Goal: Task Accomplishment & Management: Complete application form

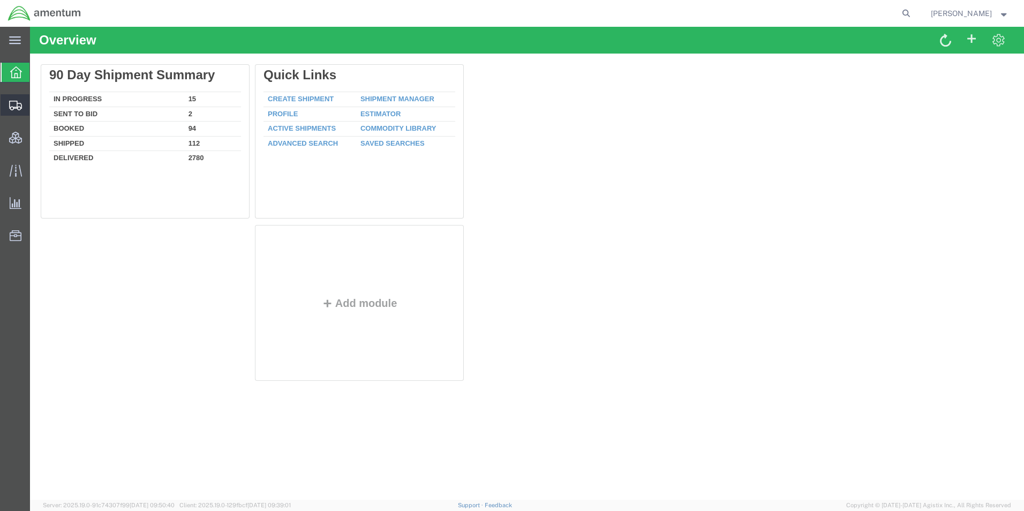
click at [0, 0] on span "Create Shipment" at bounding box center [0, 0] width 0 height 0
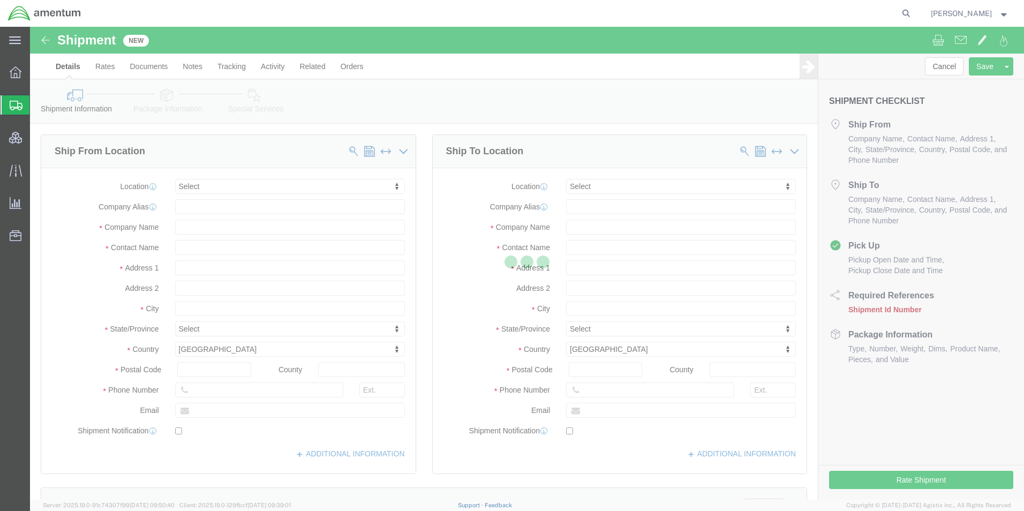
select select
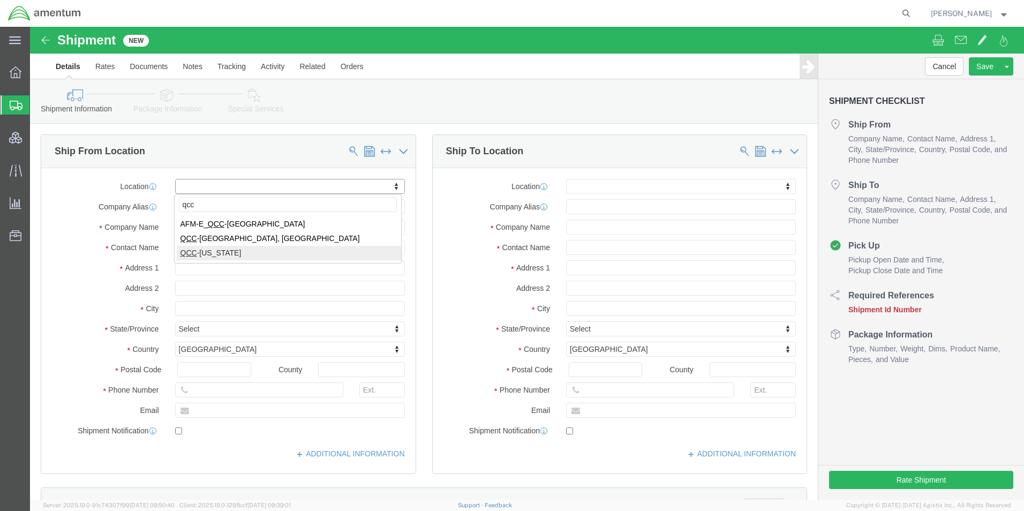
type input "qcc"
select select "42668"
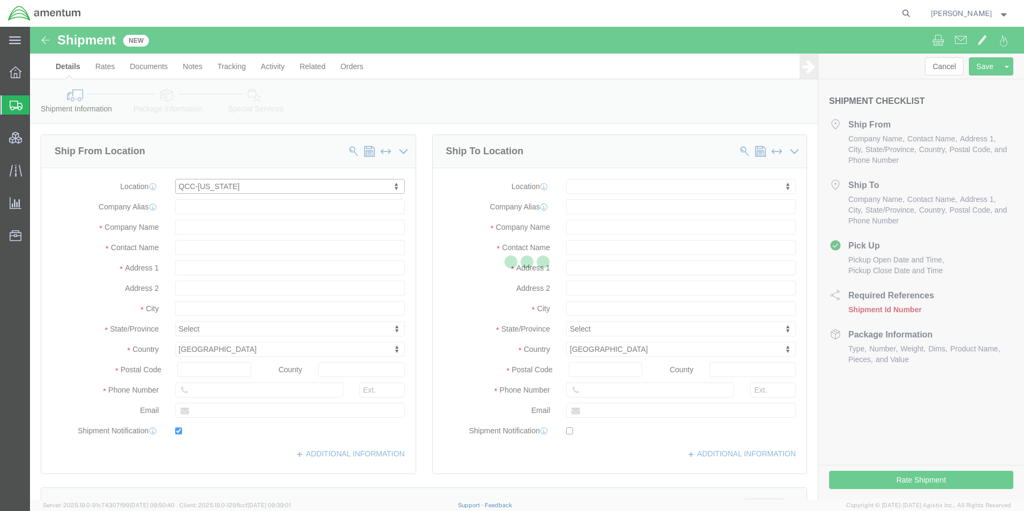
type input "[STREET_ADDRESS]"
type input "c/[PERSON_NAME] International"
type input "75038"
type input "[PHONE_NUMBER]"
type input "[PERSON_NAME][EMAIL_ADDRESS][PERSON_NAME][DOMAIN_NAME]"
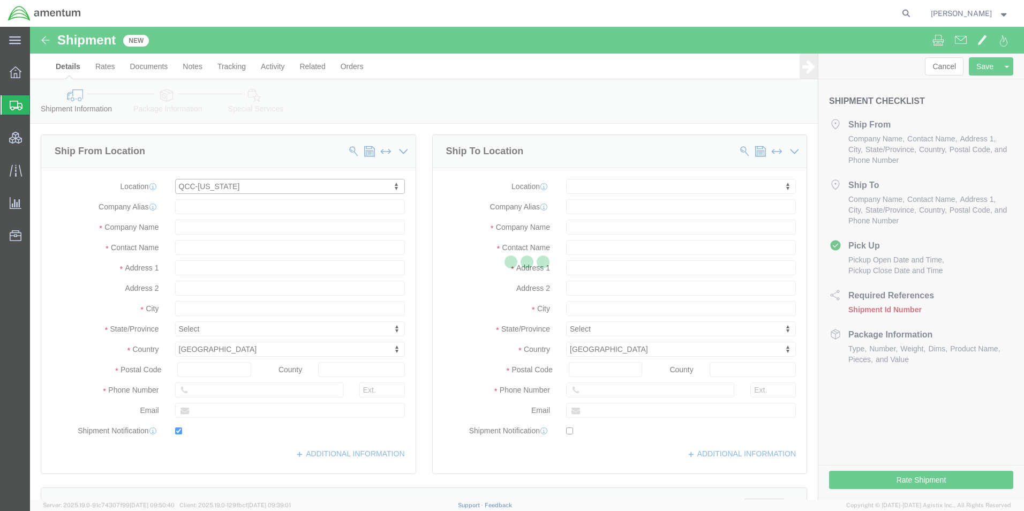
checkbox input "true"
type input "Amentum Services, Inc"
type input "[PERSON_NAME]"
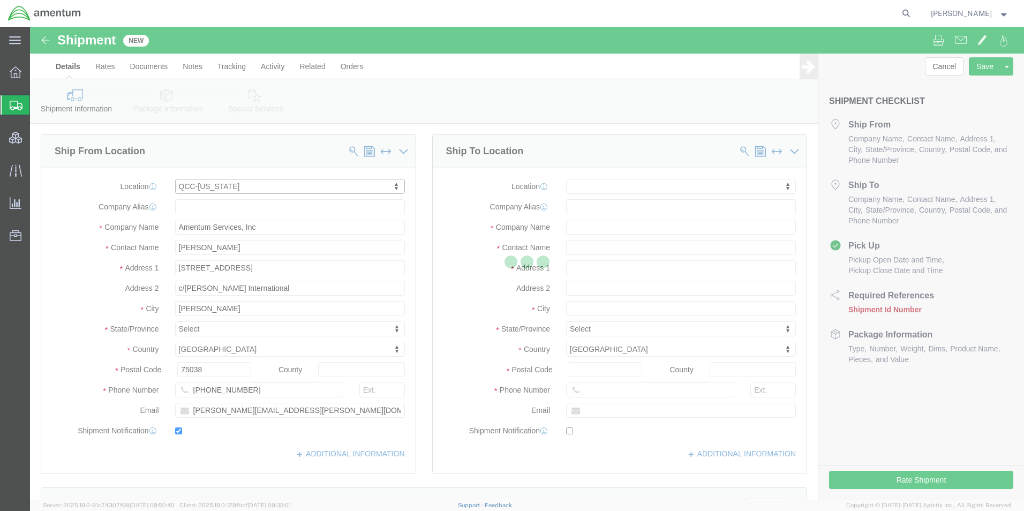
select select "[GEOGRAPHIC_DATA]"
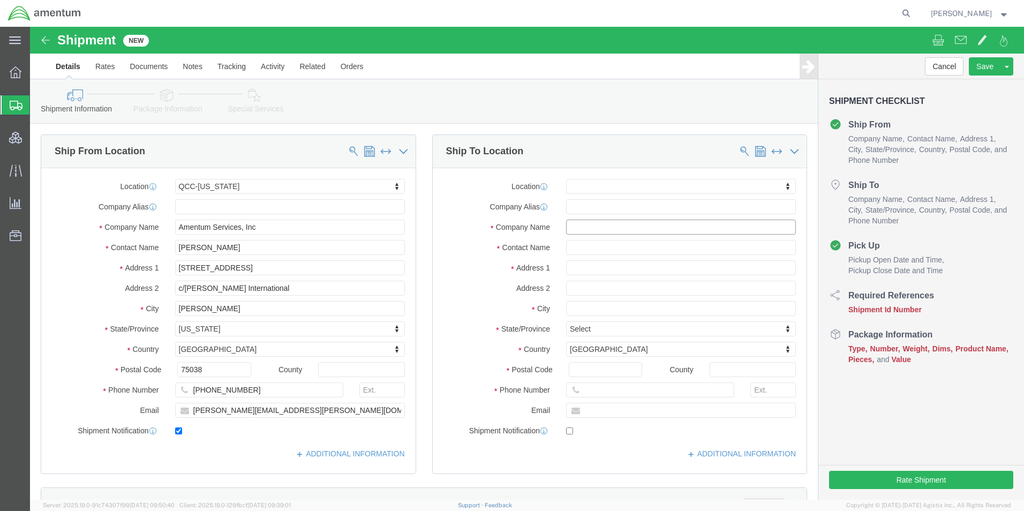
click input "text"
type input "US Embassy"
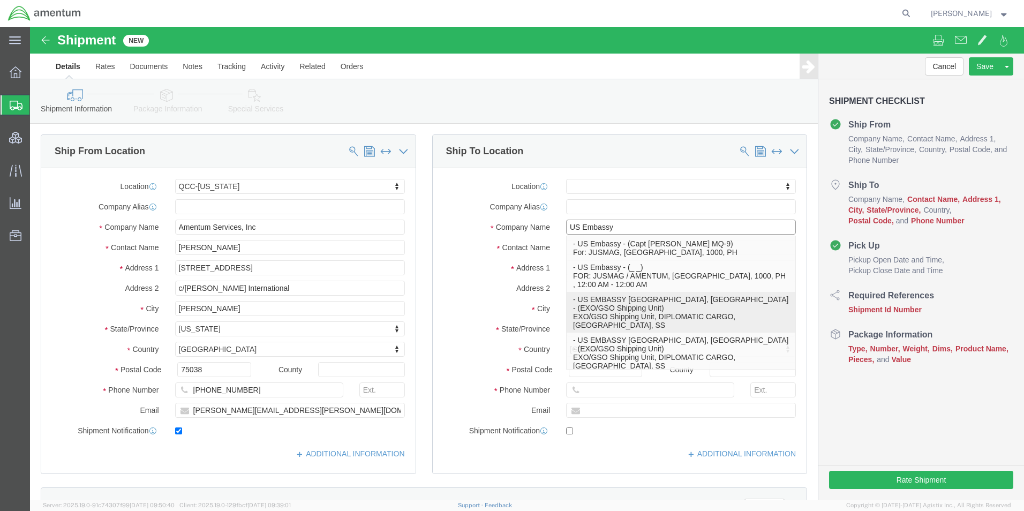
click p "- US EMBASSY [GEOGRAPHIC_DATA], [GEOGRAPHIC_DATA] - (EXO/GSO Shipping Unit) EXO…"
select select
type input "EXO/GSO Shipping Unit"
type input "DIPLOMATIC CARGO"
select select "SS"
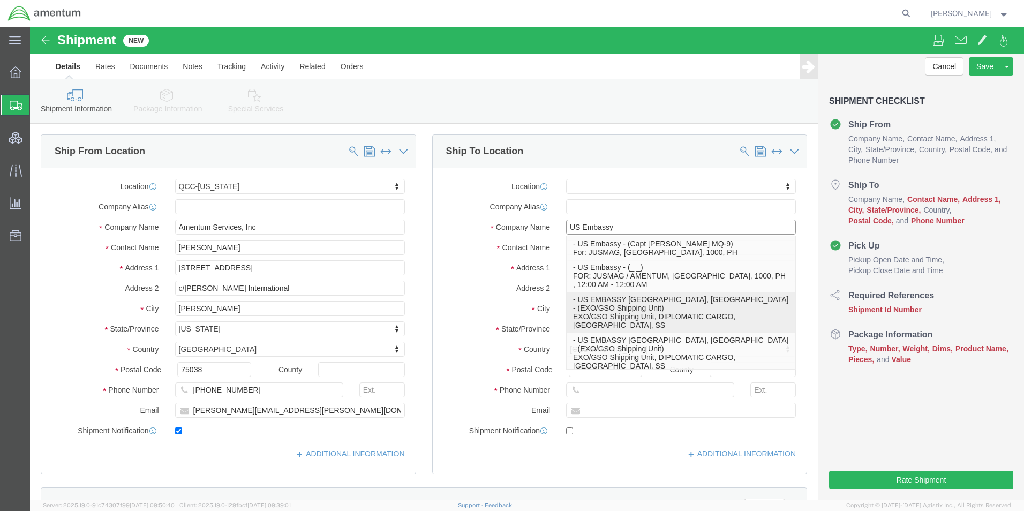
type input "US EMBASSY [GEOGRAPHIC_DATA], [GEOGRAPHIC_DATA]"
type input "EXO/GSO Shipping Unit"
type input "Juba"
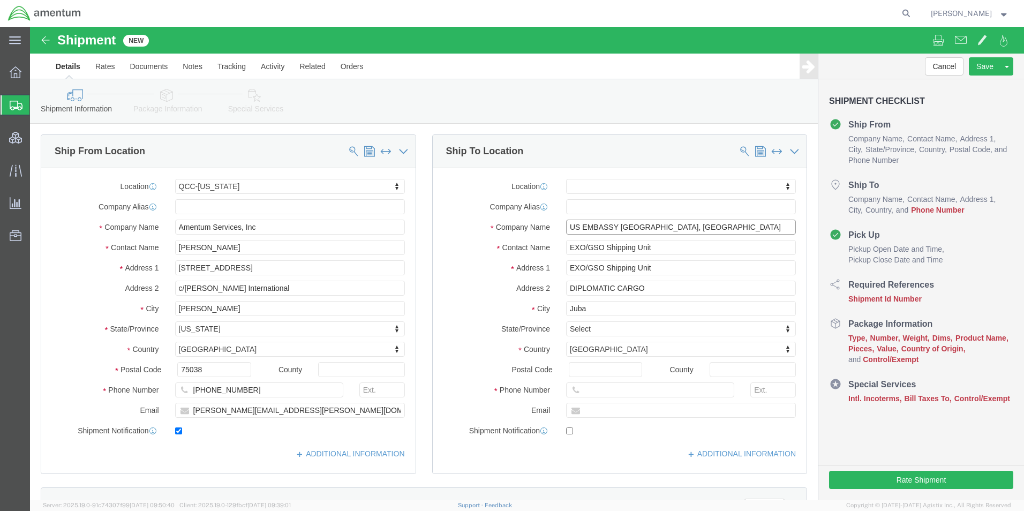
type input "US EMBASSY [GEOGRAPHIC_DATA], [GEOGRAPHIC_DATA]"
click input "text"
click input "211922-569"
type input "211922-569066"
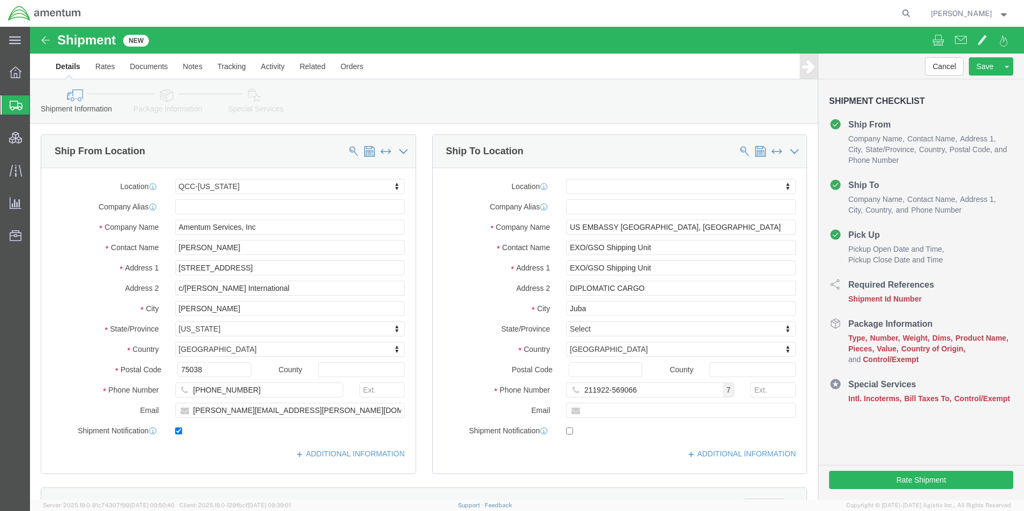
click div "ADDITIONAL INFORMATION"
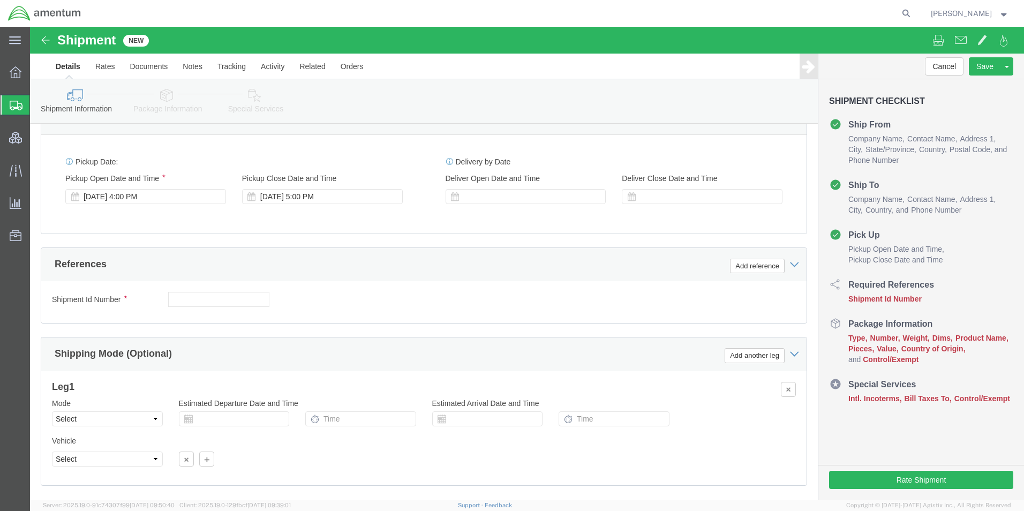
scroll to position [685, 0]
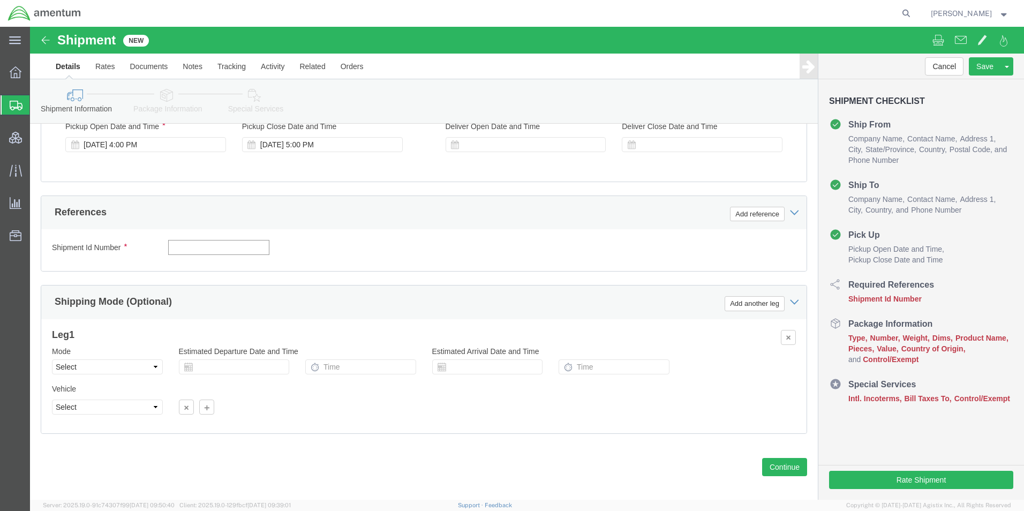
click input "text"
type input "QCC-JCEUP-25259-0001"
click div "Shipment Id Number QCC-JCEUP-25259-0001 Select Account Type Activity ID Airline…"
click button "Continue"
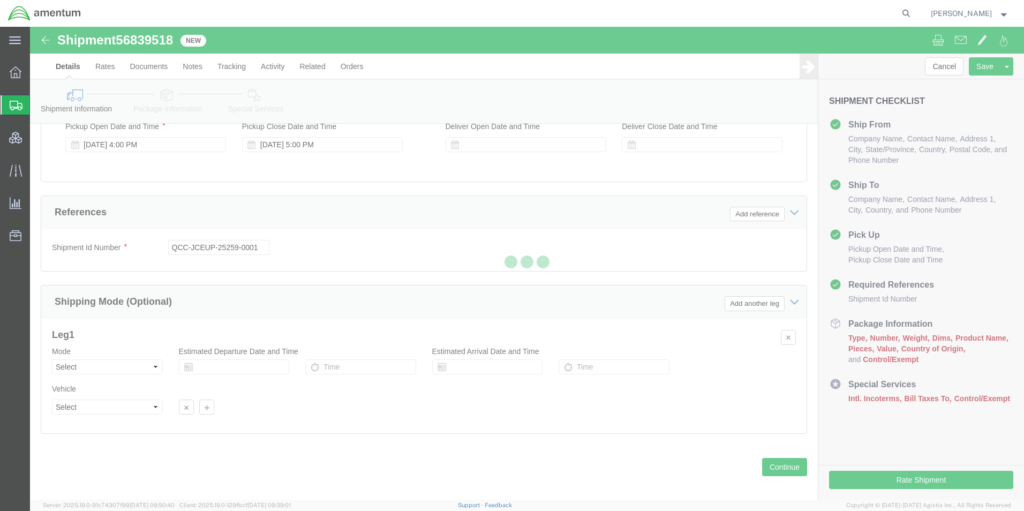
select select "42668"
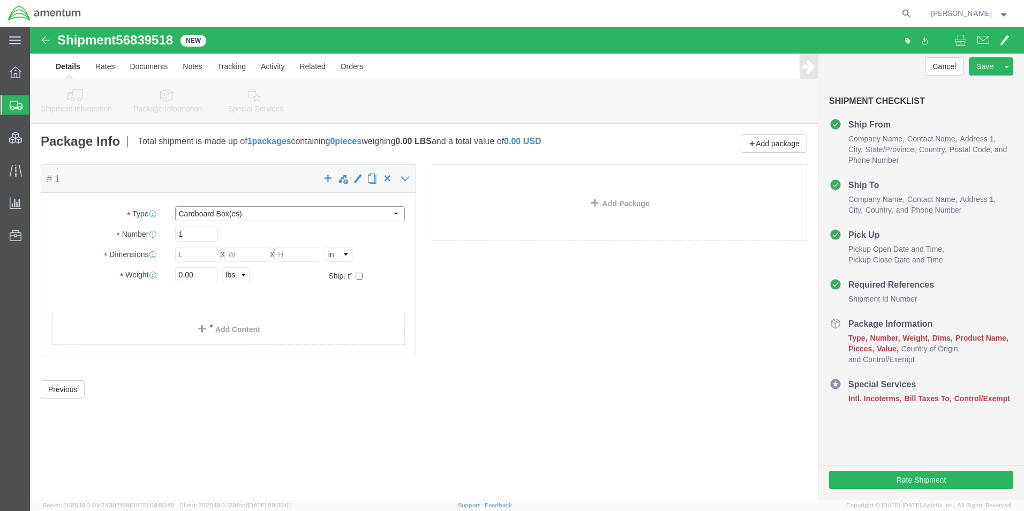
click select "Select BCK Boxes Bale(s) Basket(s) Bolt(s) Bottle(s) Buckets Bulk Bundle(s) Can…"
select select "PSNS"
click select "Select BCK Boxes Bale(s) Basket(s) Bolt(s) Bottle(s) Buckets Bulk Bundle(s) Can…"
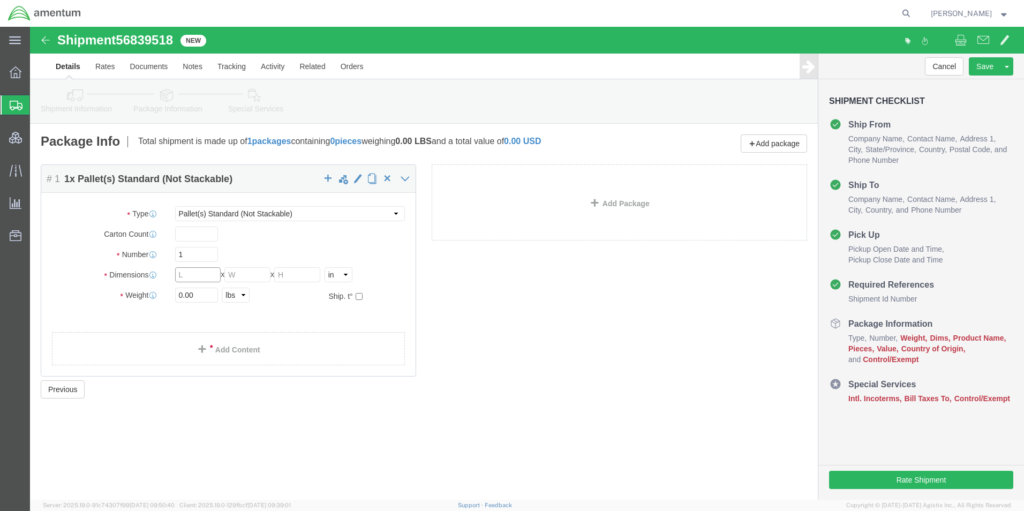
click input "text"
type input "26"
type input "20"
type input "23"
type input "120"
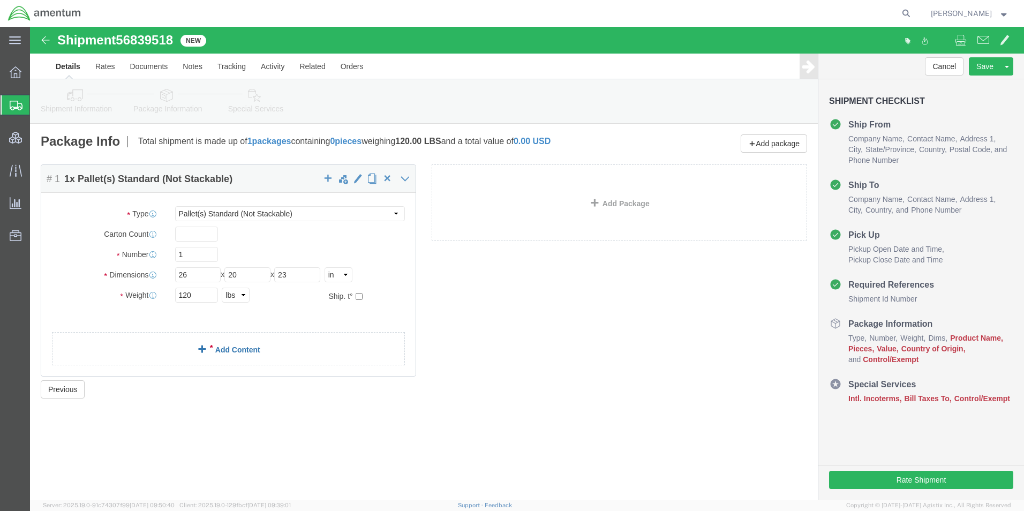
click link "Add Content"
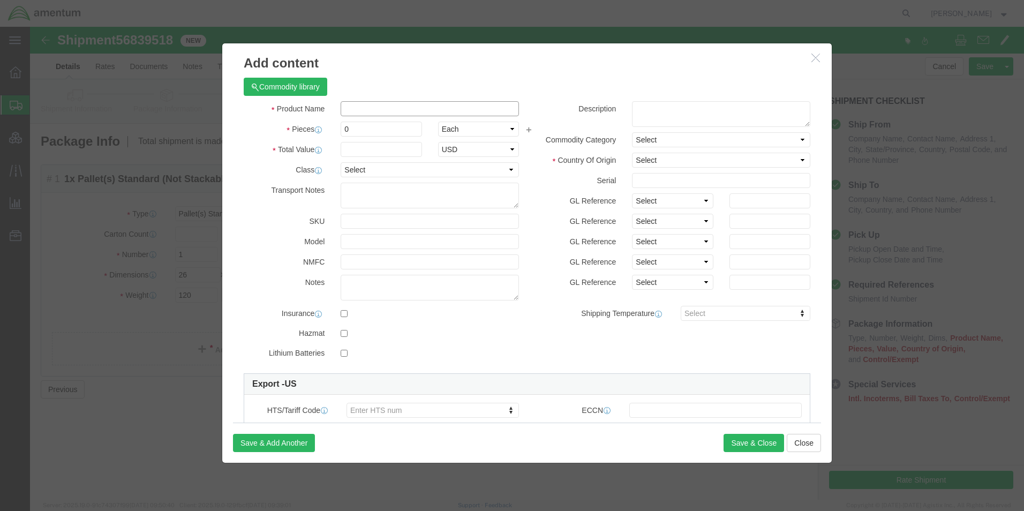
click input "text"
type input "C"
type input "RCSWBD1 - 3VA-6EC31-0AA0-200A Breaker"
type input "1"
select select "BAG"
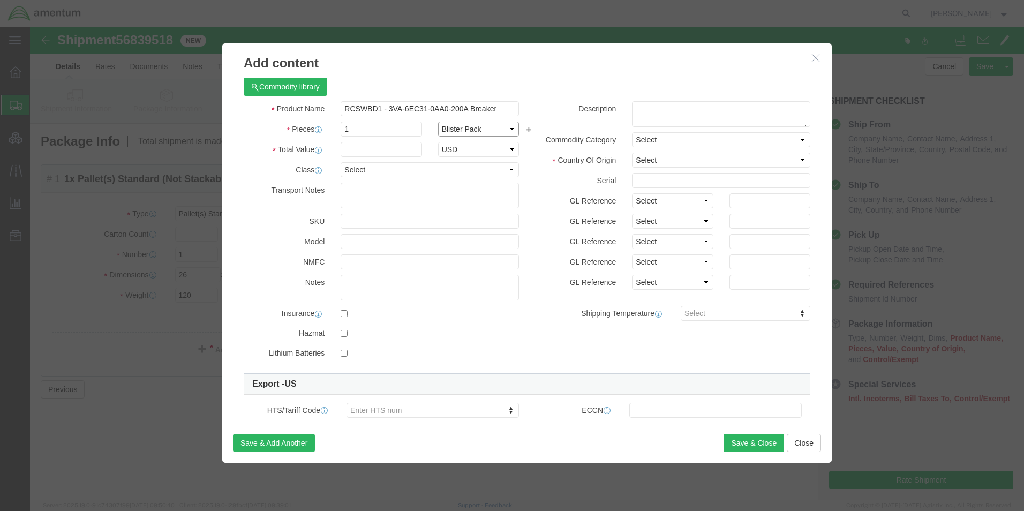
select select "BOX"
click select "Select [GEOGRAPHIC_DATA] [GEOGRAPHIC_DATA] [GEOGRAPHIC_DATA] [GEOGRAPHIC_DATA] …"
select select "US"
click select "Select [GEOGRAPHIC_DATA] [GEOGRAPHIC_DATA] [GEOGRAPHIC_DATA] [GEOGRAPHIC_DATA] …"
click label "GL Reference"
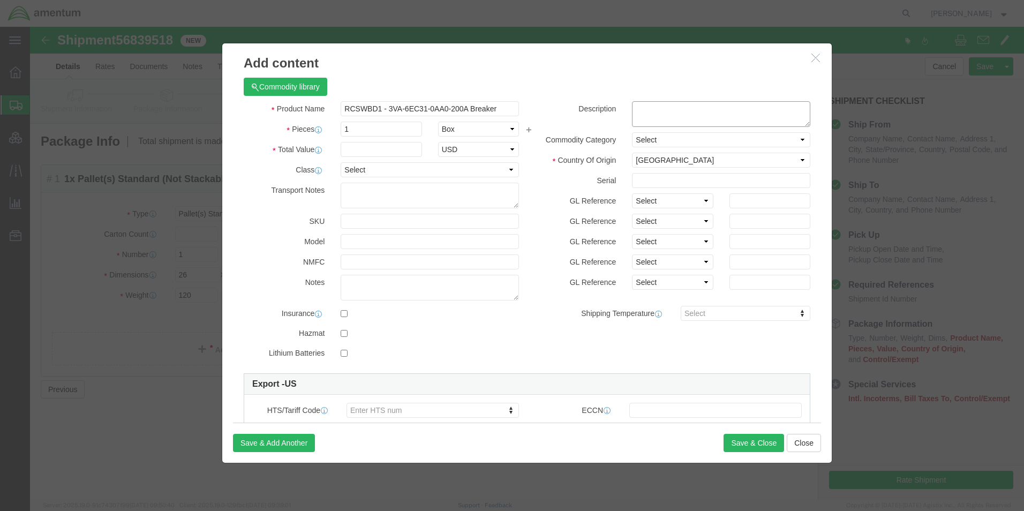
click textarea
type textarea "PO# 2-00002361"
click select "Select Bag Barrels 100Board Feet Bottle Box Blister Pack Carats Can Capsule Car…"
select select "CRTN"
click select "Select Bag Barrels 100Board Feet Bottle Box Blister Pack Carats Can Capsule Car…"
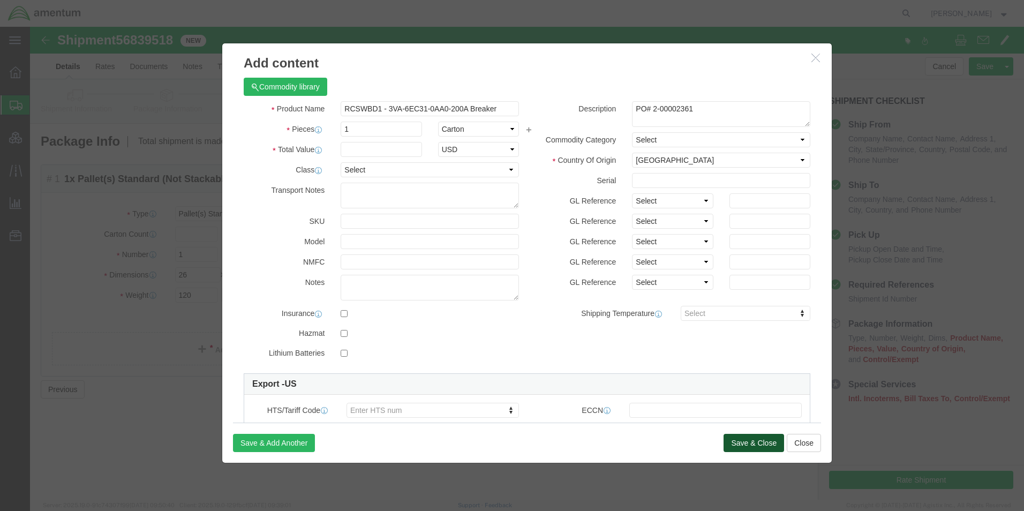
click button "Save & Close"
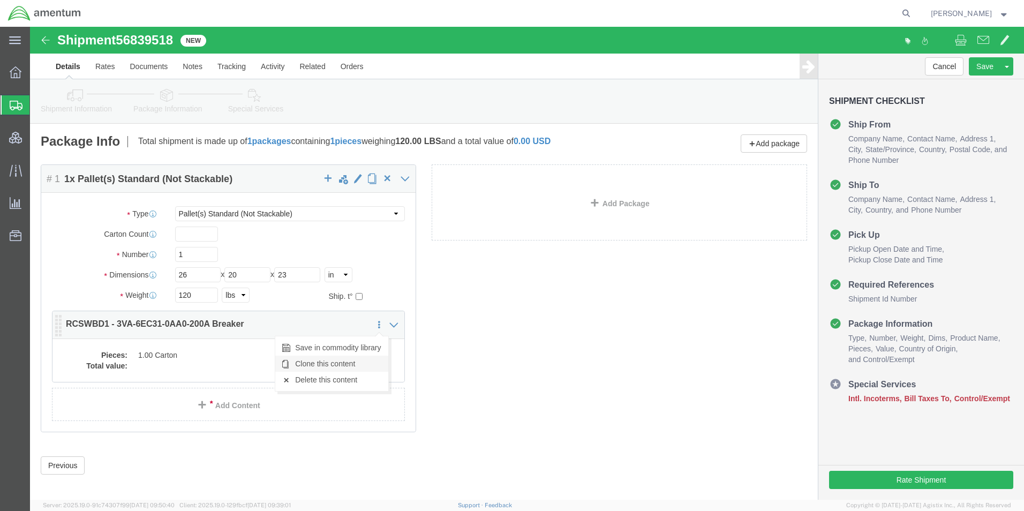
click link "Clone this content"
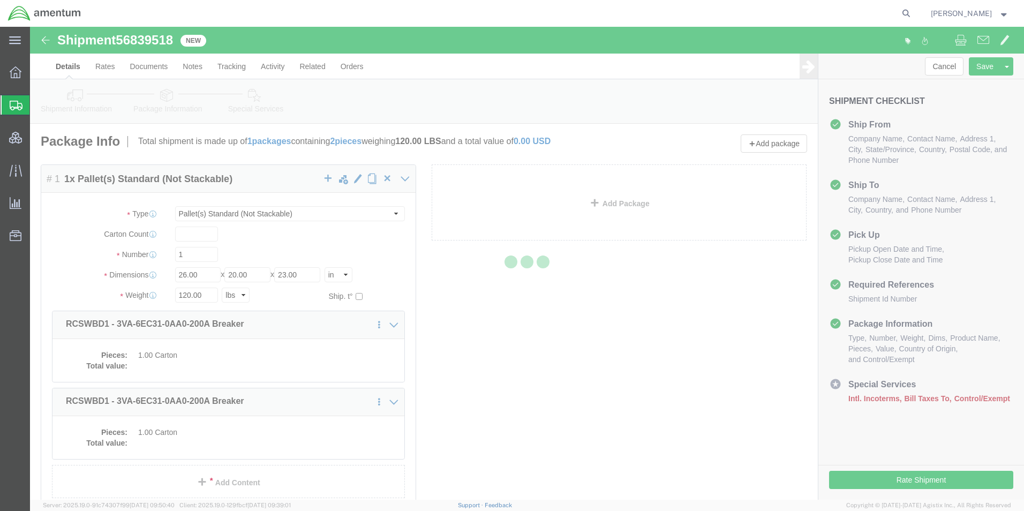
select select "PSNS"
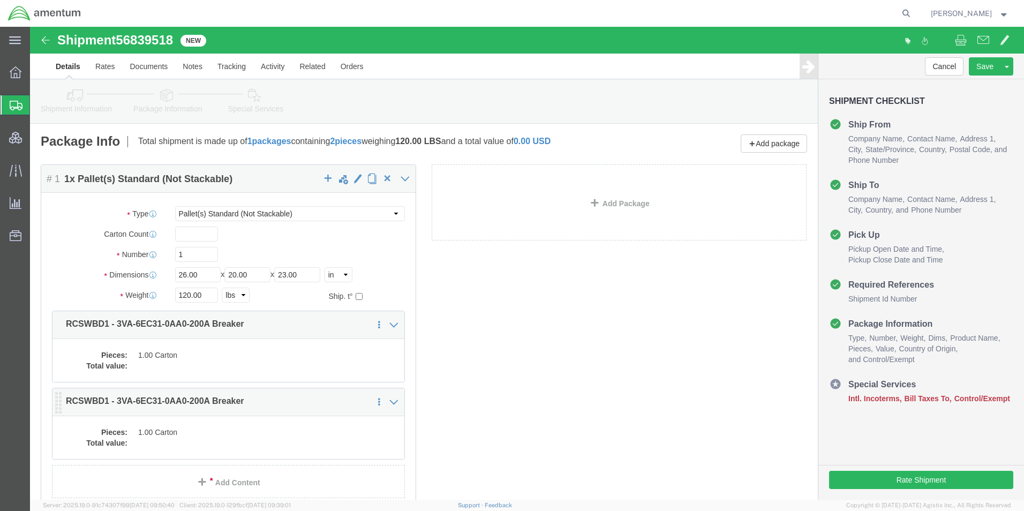
click div "Pieces: 1.00 Carton Total value:"
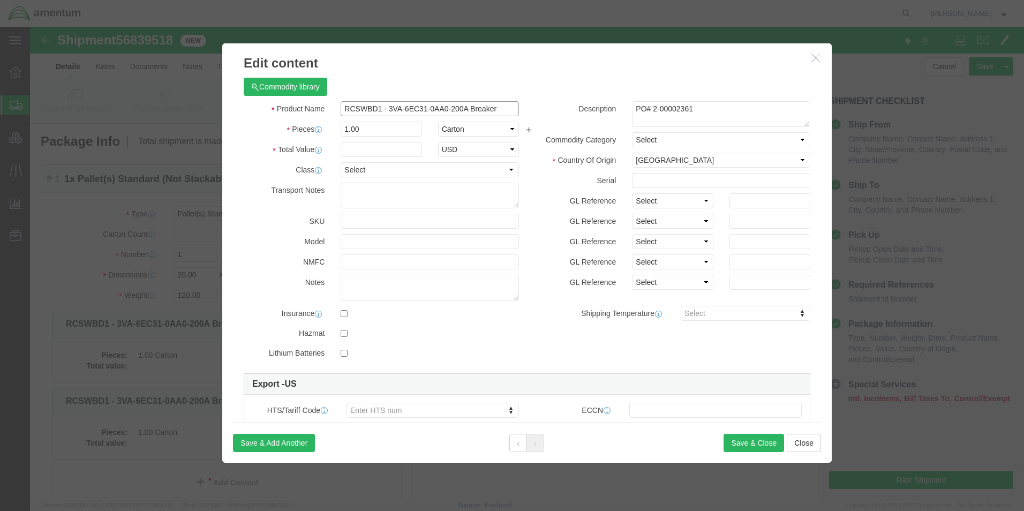
click input "RCSWBD1 - 3VA-6EC31-0AA0-200A Breaker"
type input "RCSWBD1 - 3VA9233-0JD12-Lug Set"
click button "Save & Close"
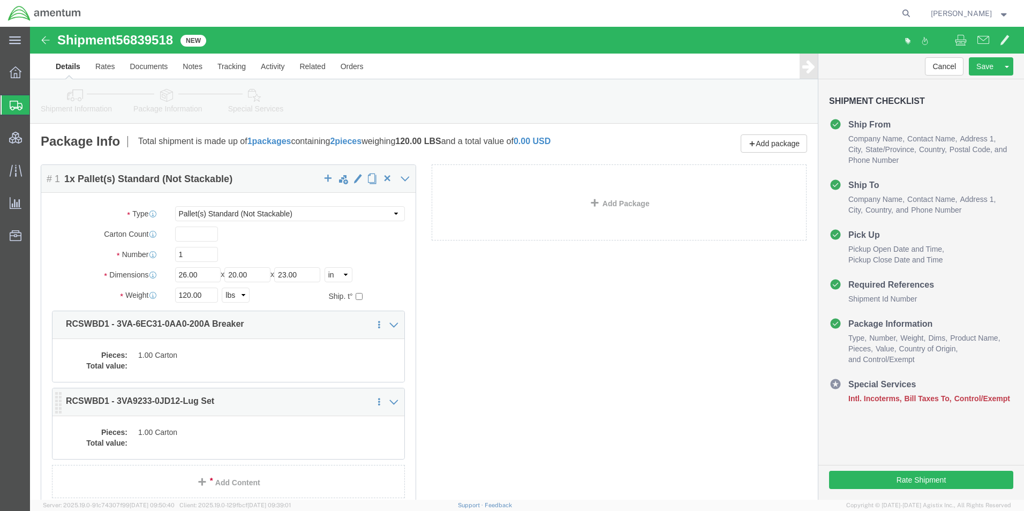
click dd "1.00 Carton"
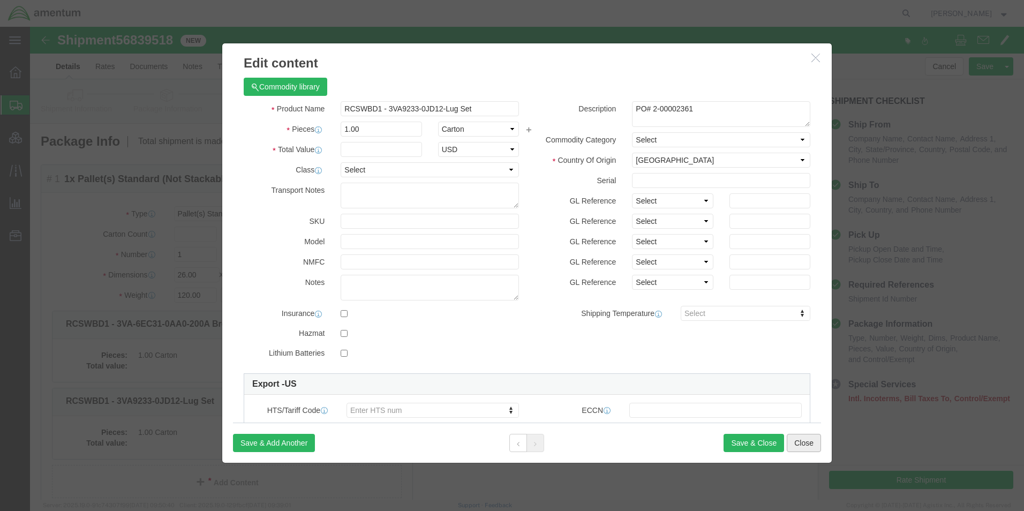
click button "Close"
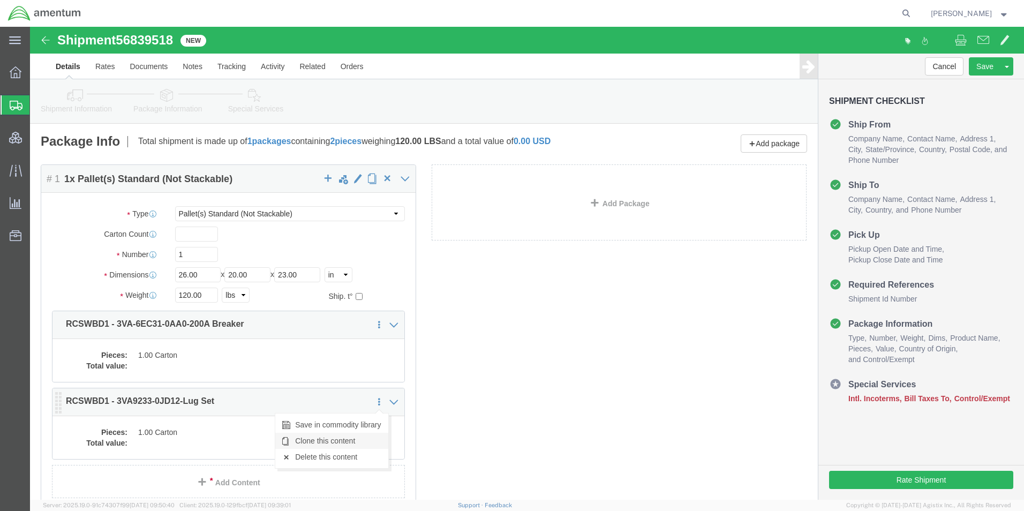
click link "Clone this content"
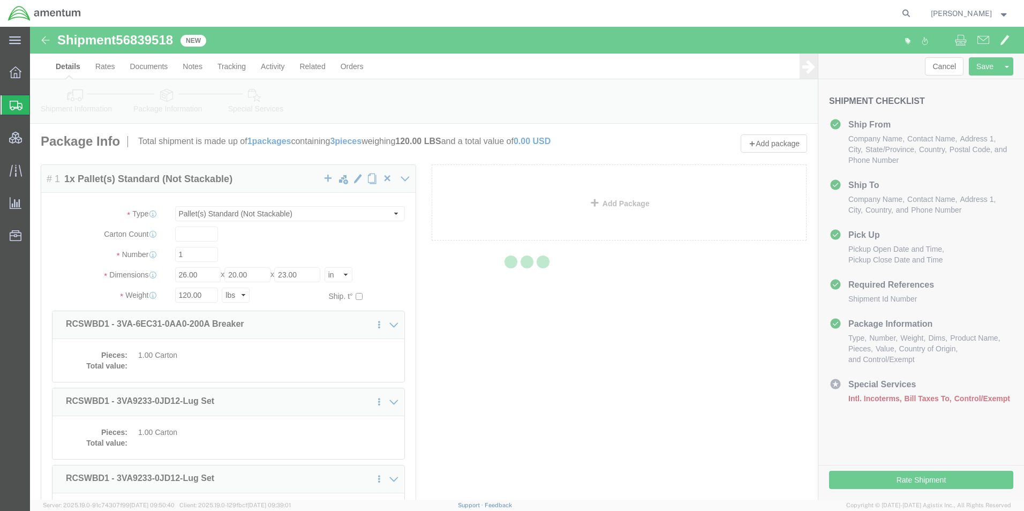
select select "PSNS"
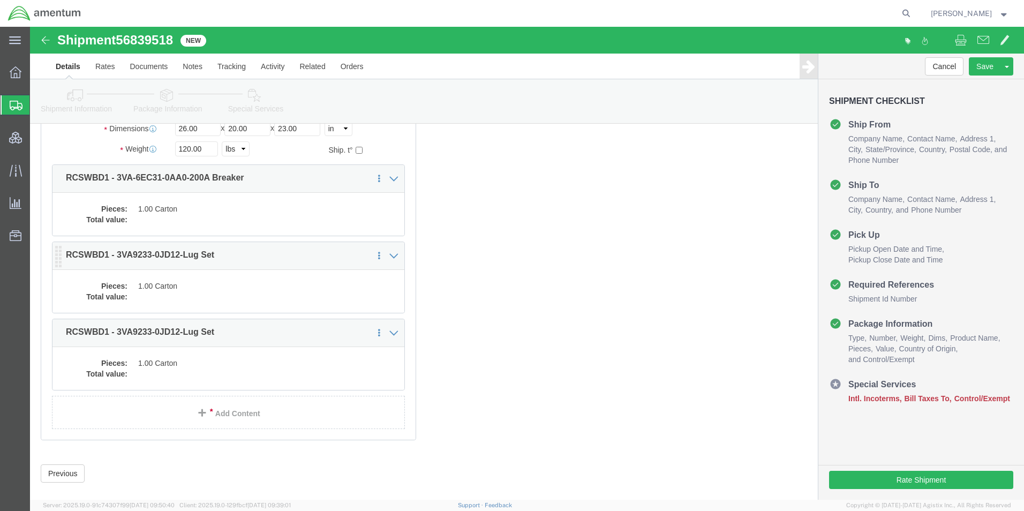
scroll to position [162, 0]
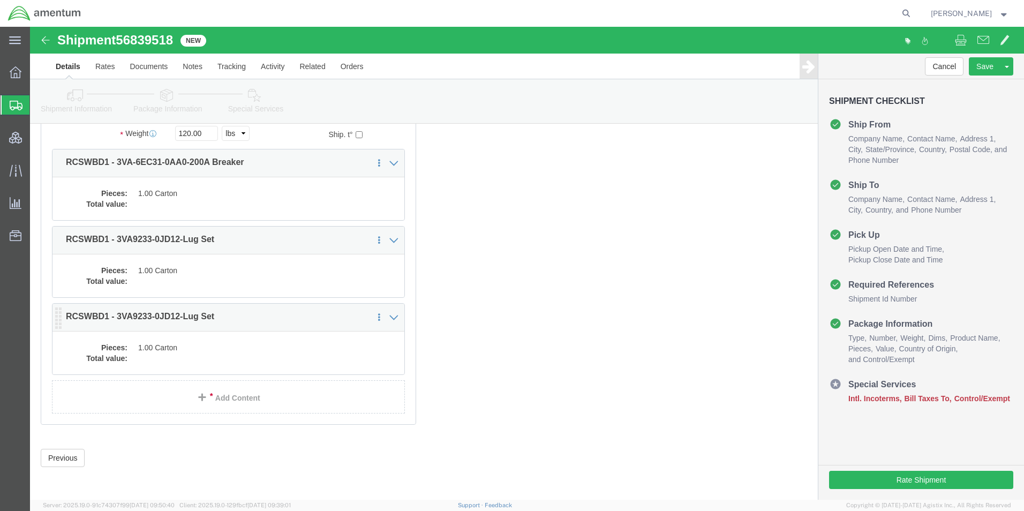
click dd
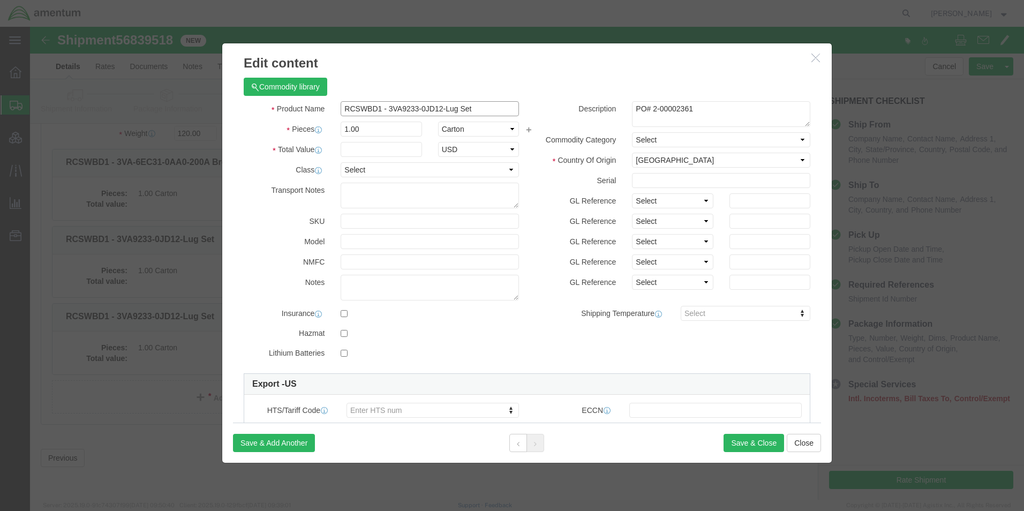
click input "RCSWBD1 - 3VA9233-0JD12-Lug Set"
type input "RCSWBD1 - 3VA4140-6ED34-0AA0-40A Breaker"
click button "Save & Close"
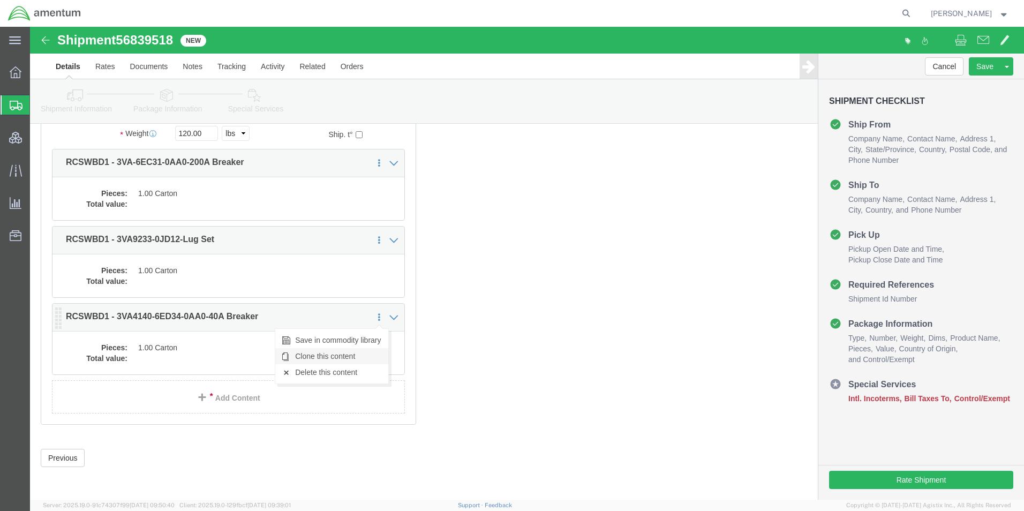
click link "Clone this content"
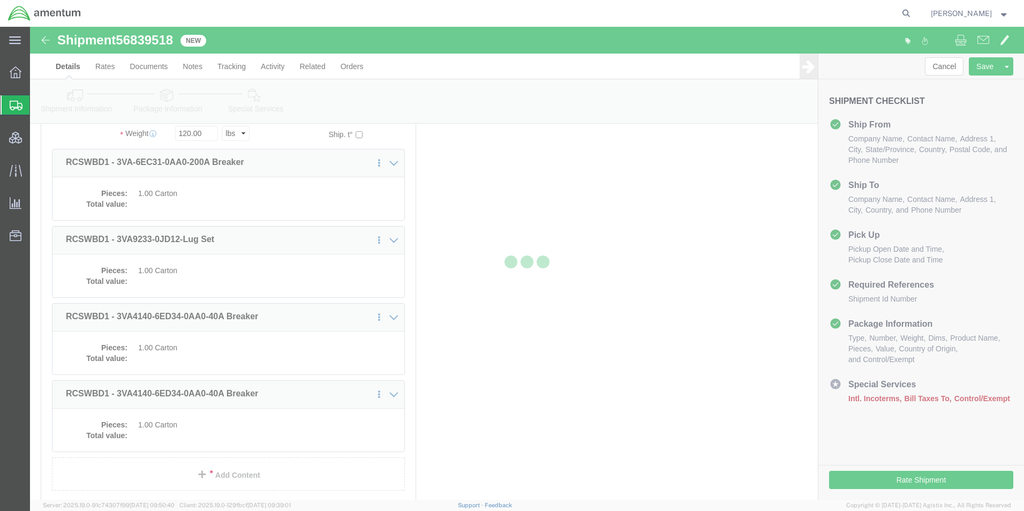
select select "PSNS"
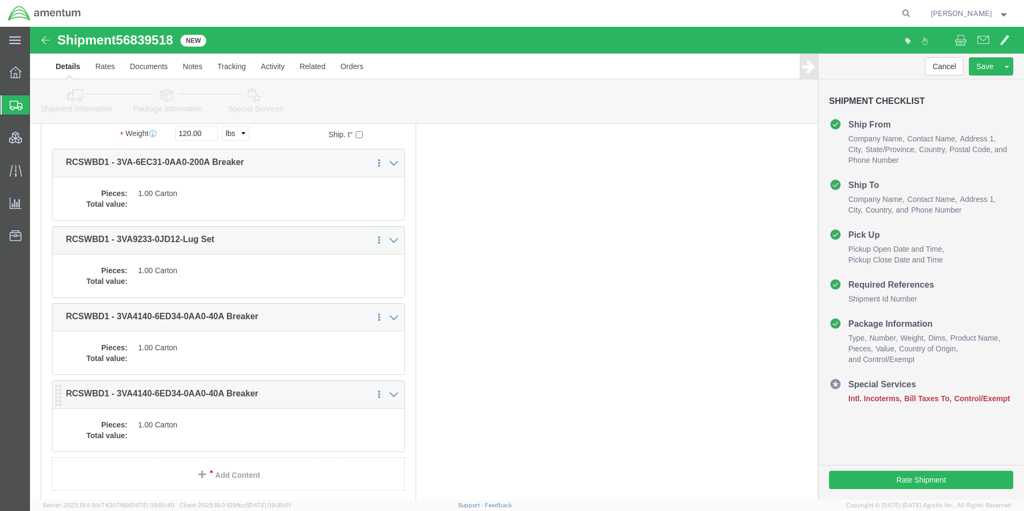
click dd "1.00 Carton"
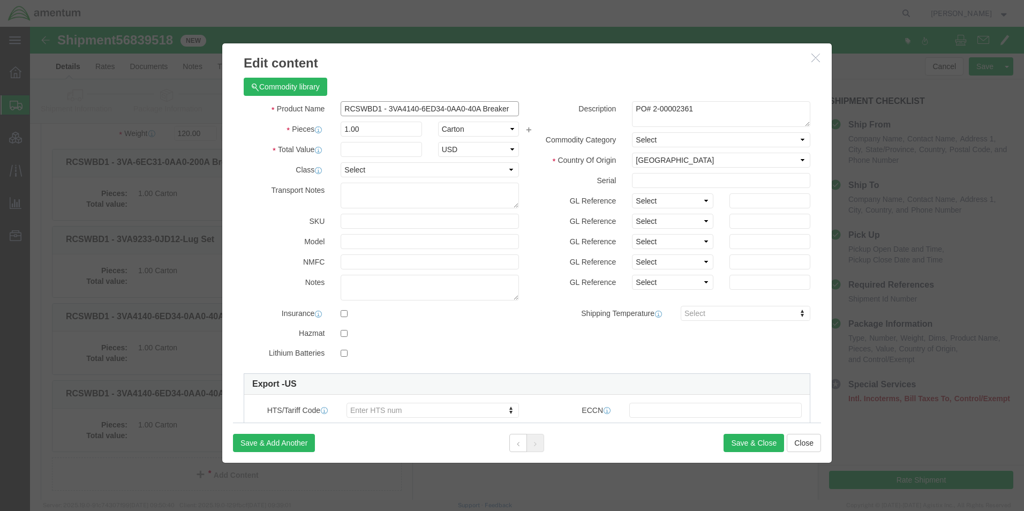
click input "RCSWBD1 - 3VA4140-6ED34-0AA0-40A Breaker"
type input "RCSWBD2 - 3VA4140-6ED34-0AA0-40A Breaker"
click button "Close"
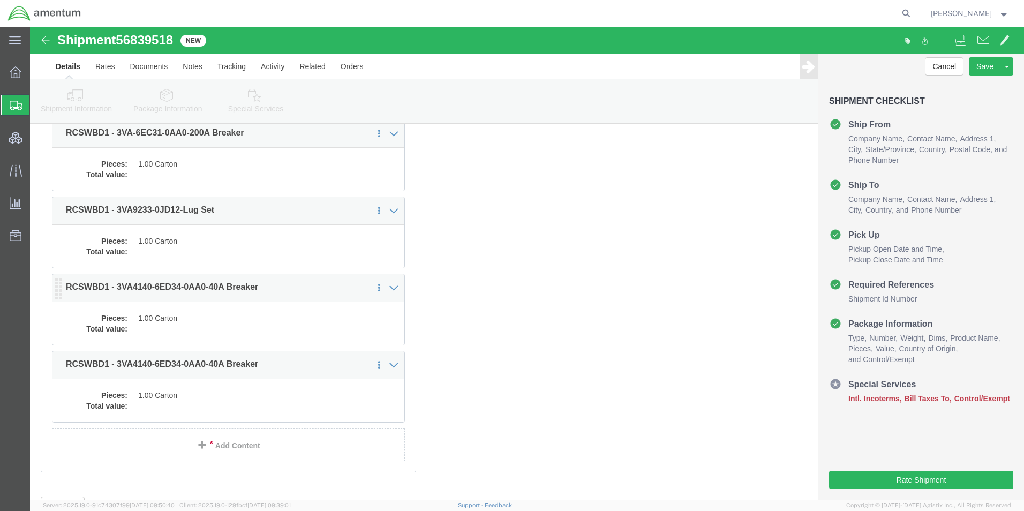
scroll to position [132, 0]
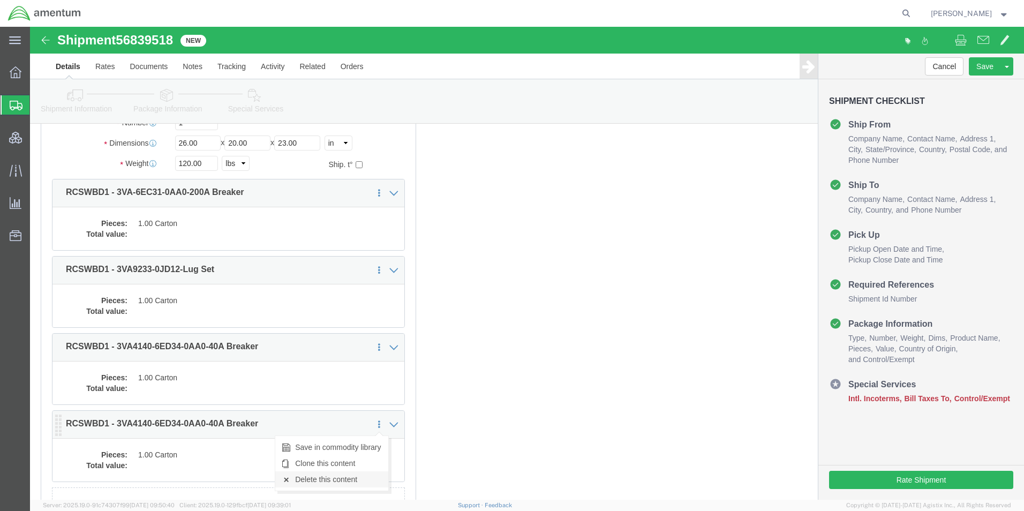
click link "Delete this content"
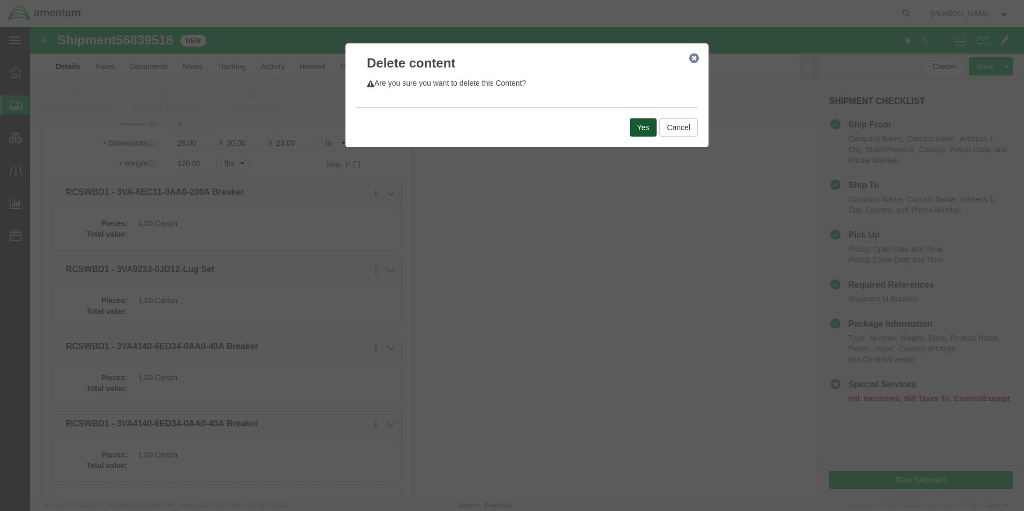
click button "Yes"
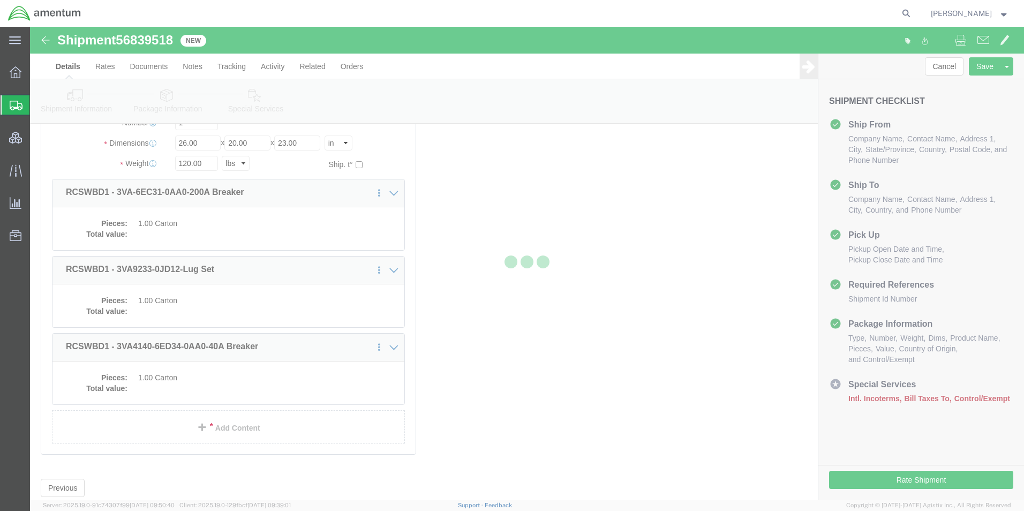
scroll to position [100, 0]
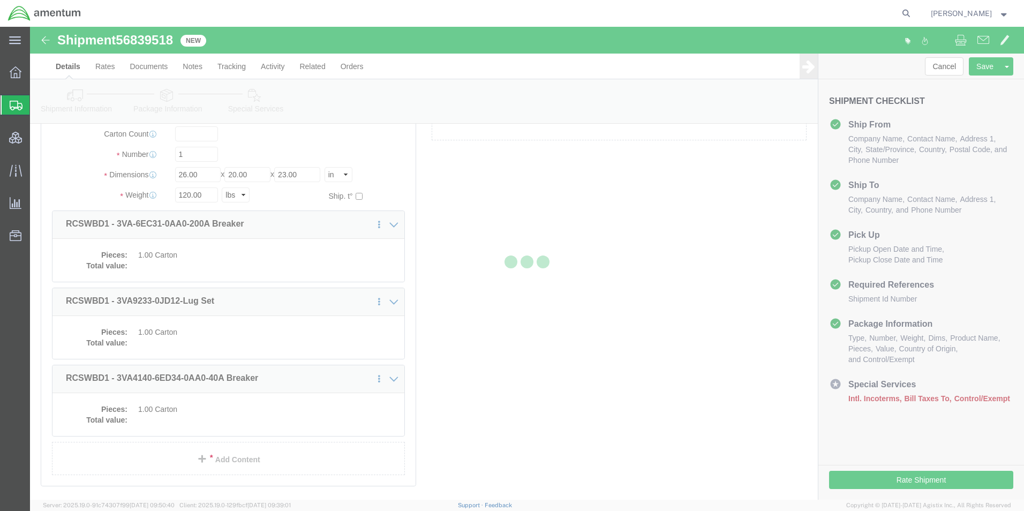
select select "PSNS"
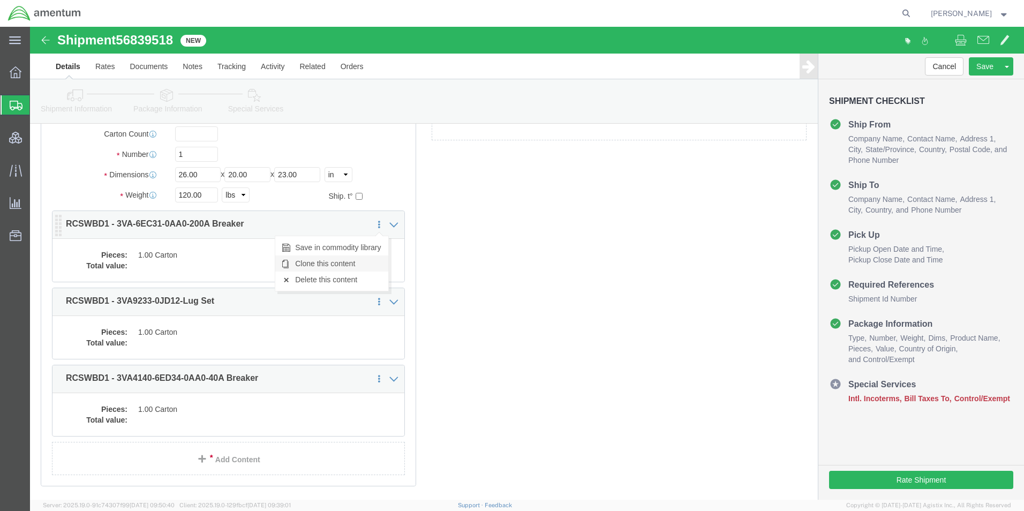
click link "Clone this content"
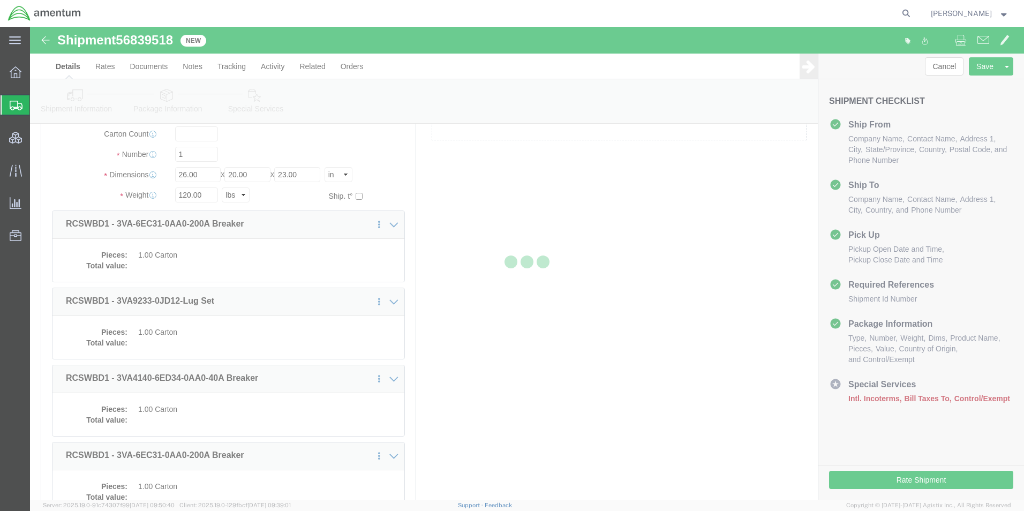
select select "PSNS"
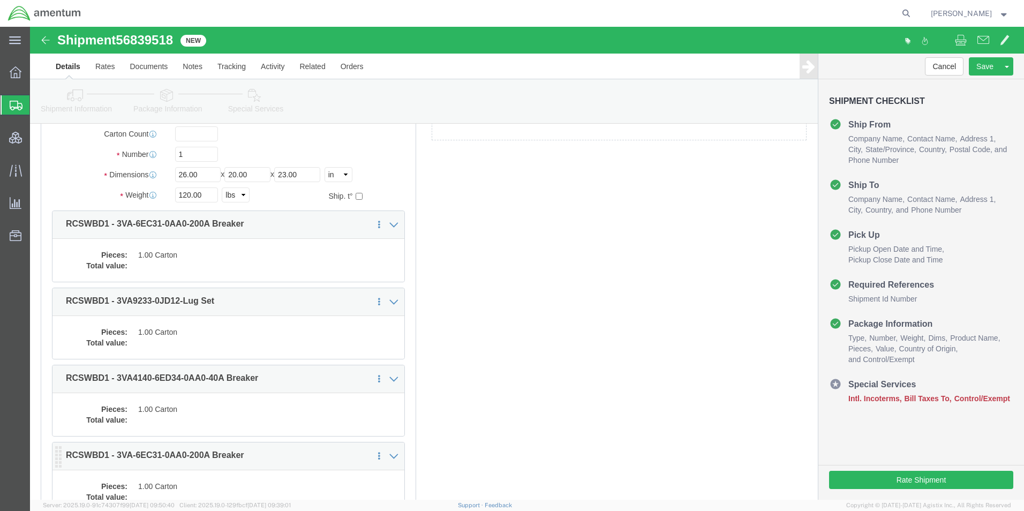
click dd "1.00 Carton"
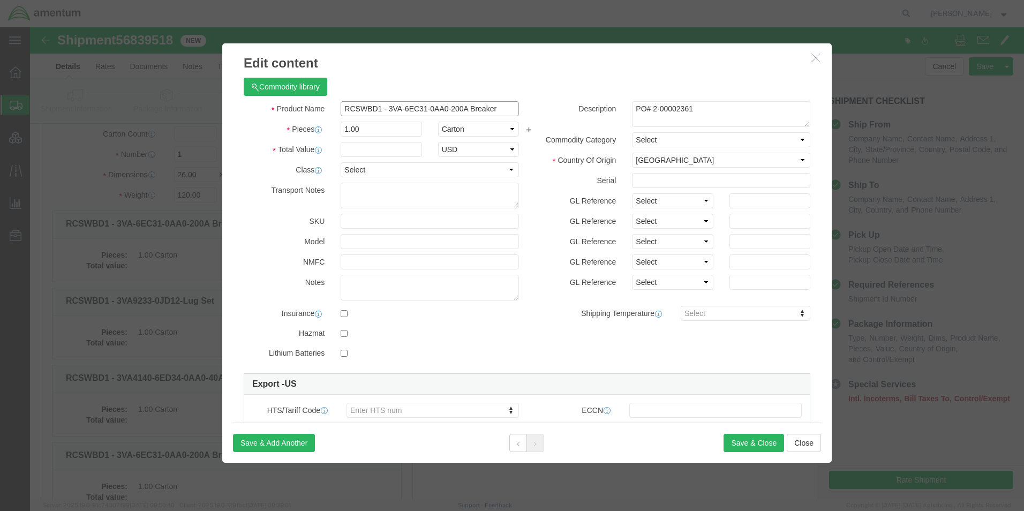
click input "RCSWBD1 - 3VA-6EC31-0AA0-200A Breaker"
type input "RCSWBD2 - 3VA-6EC31-0AA0-200A Breaker"
click button "Save & Close"
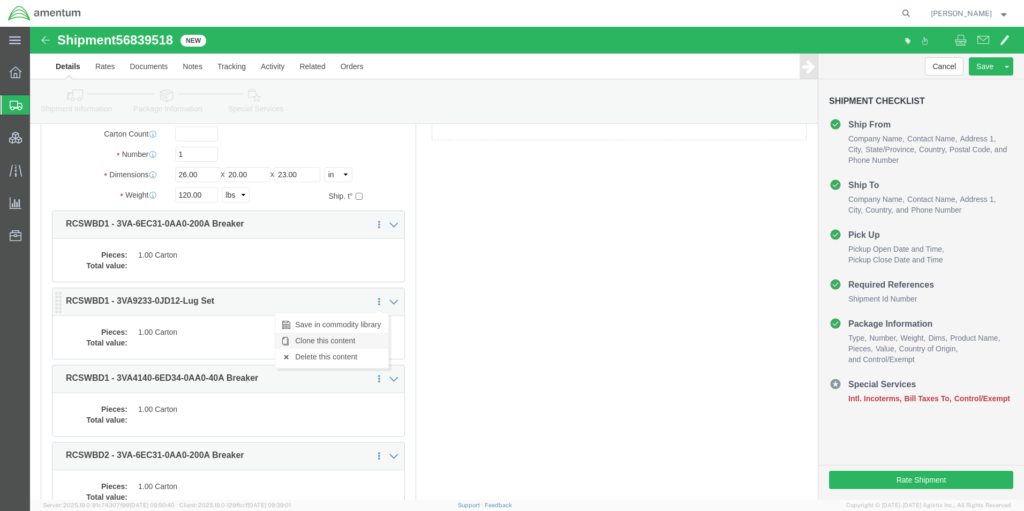
click link "Clone this content"
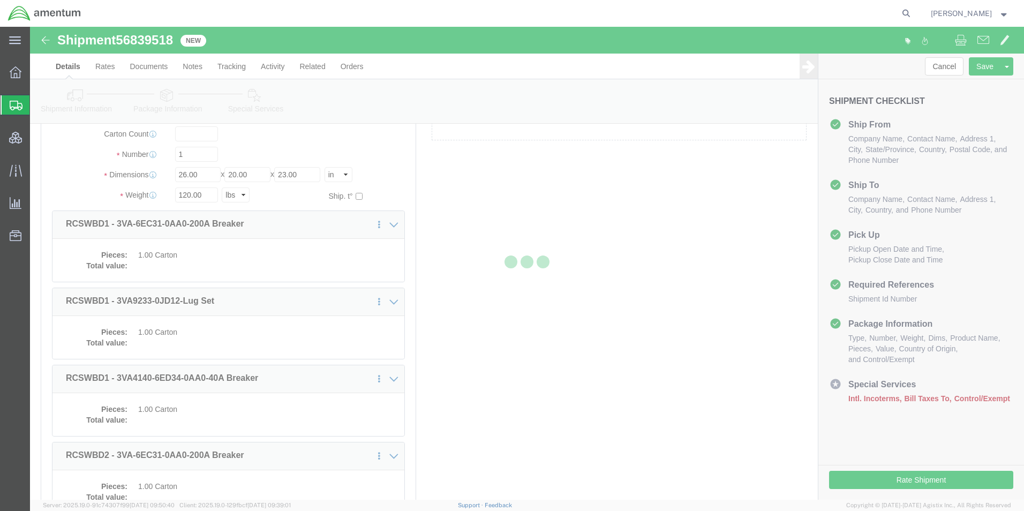
select select "PSNS"
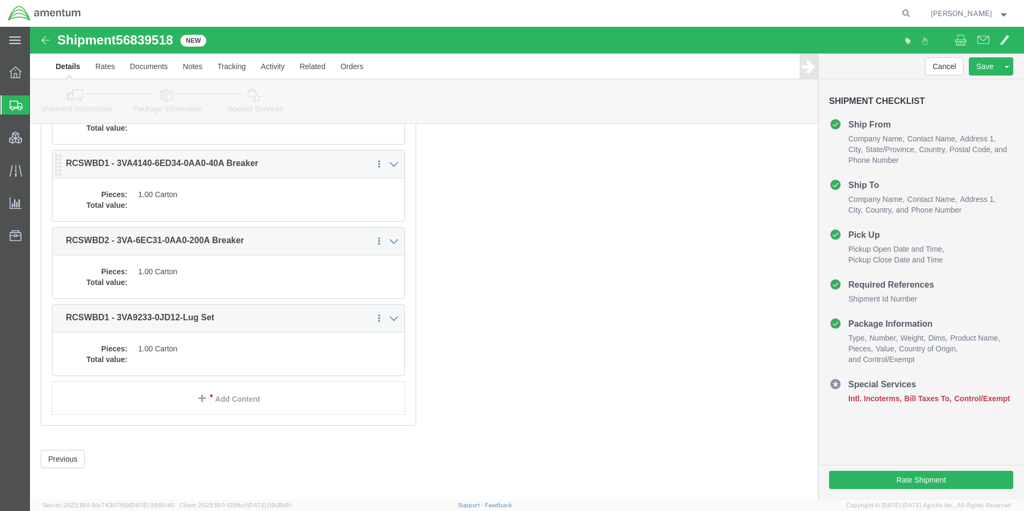
scroll to position [316, 0]
click dd
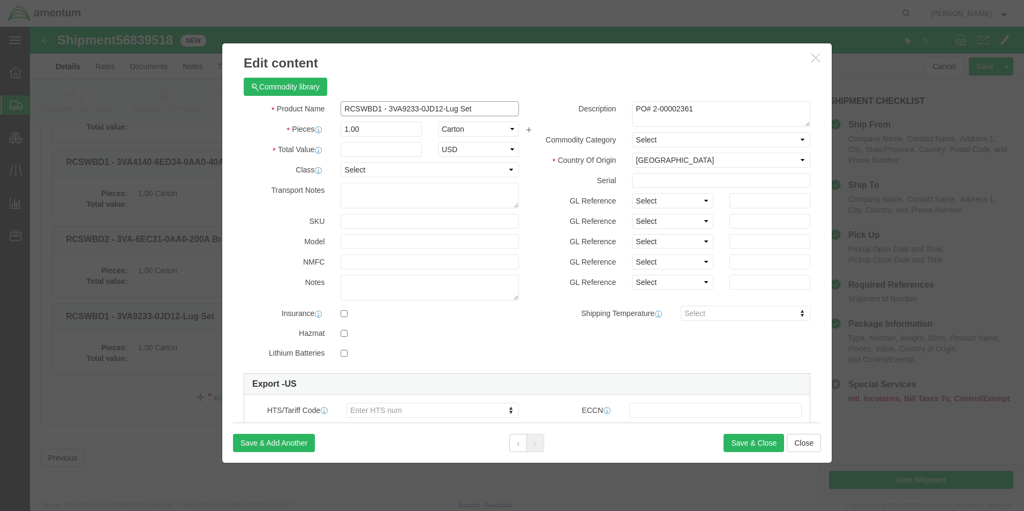
click input "RCSWBD1 - 3VA9233-0JD12-Lug Set"
type input "RCSWBD2 - 3VA9233-0JD12-Lug Set"
click button "Save & Close"
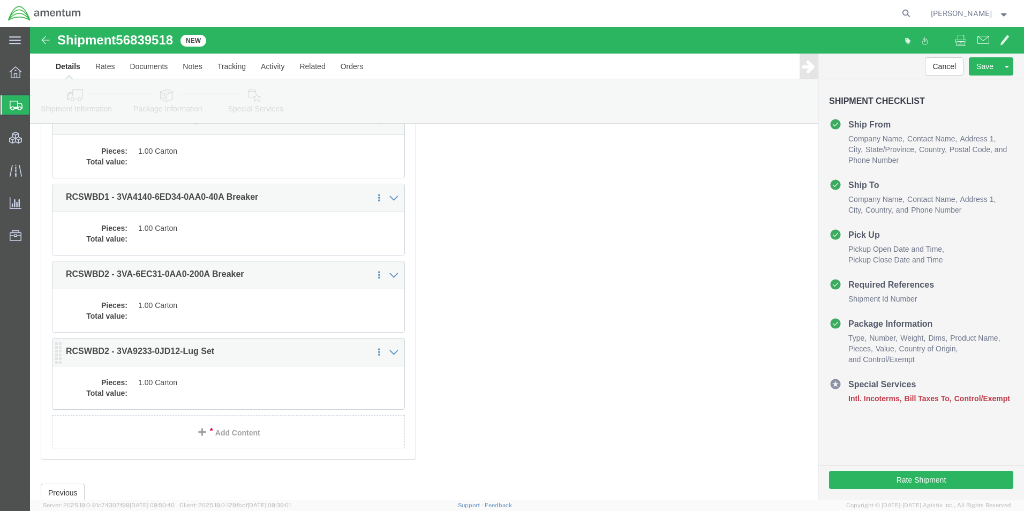
scroll to position [262, 0]
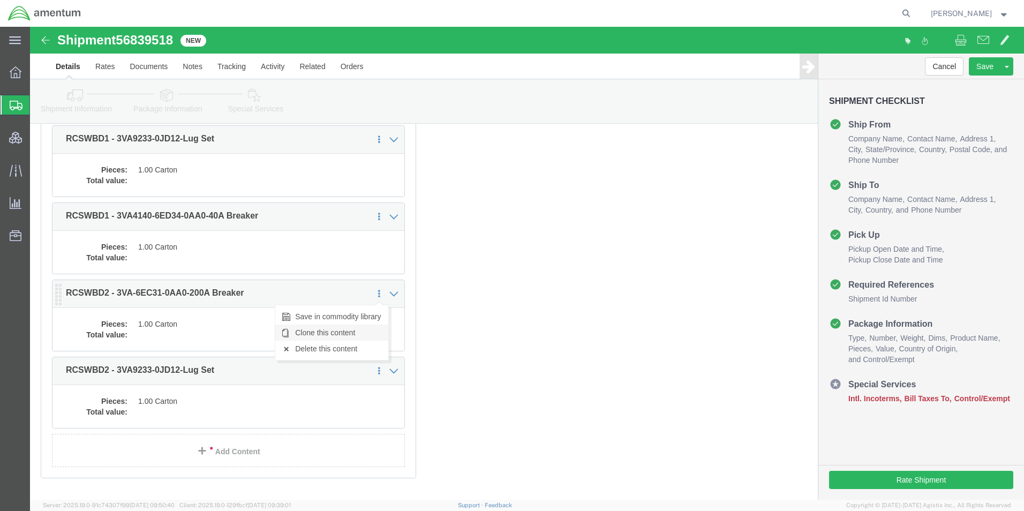
click link "Clone this content"
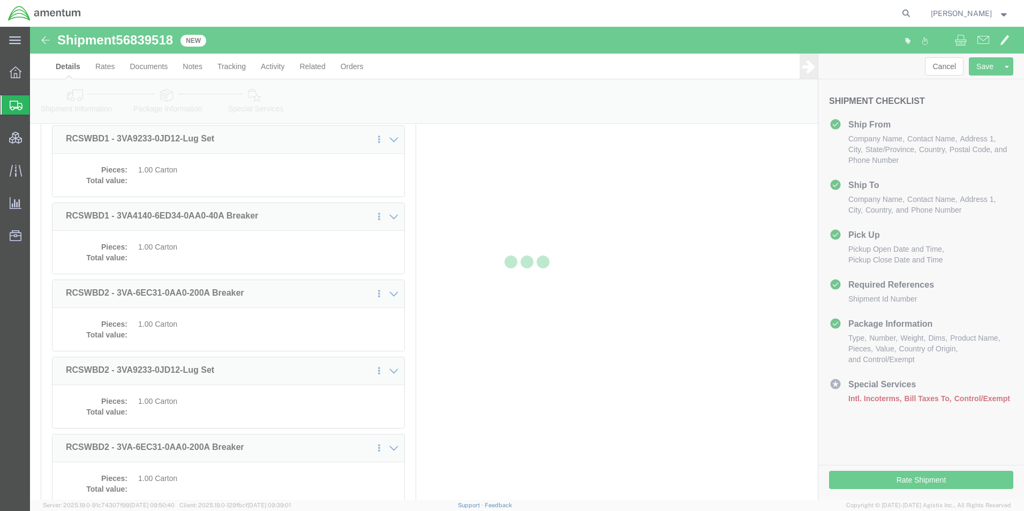
select select "PSNS"
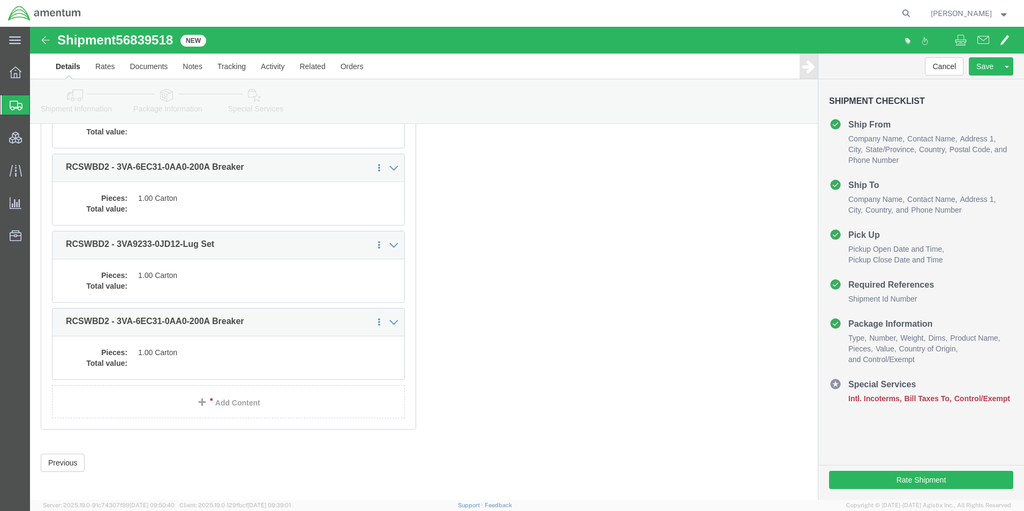
scroll to position [393, 0]
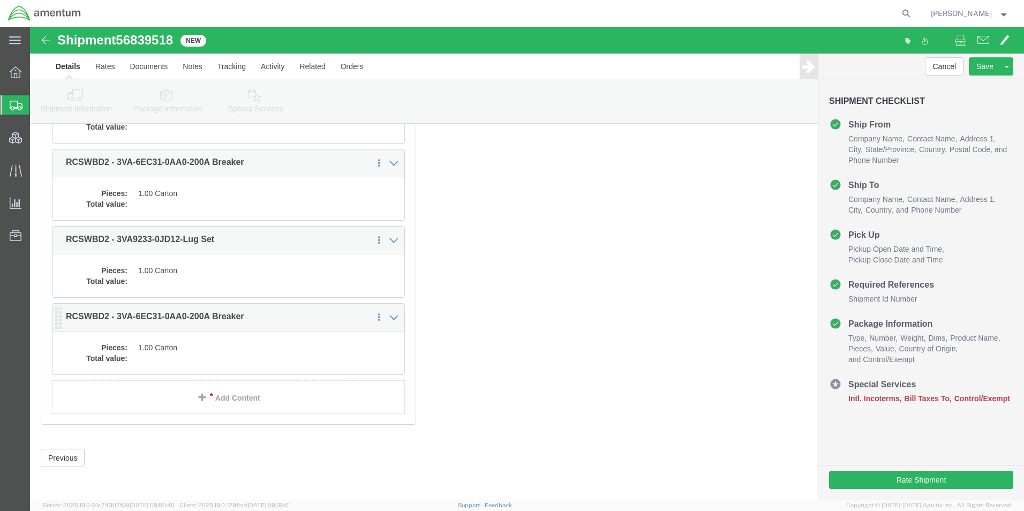
click dd "1.00 Carton"
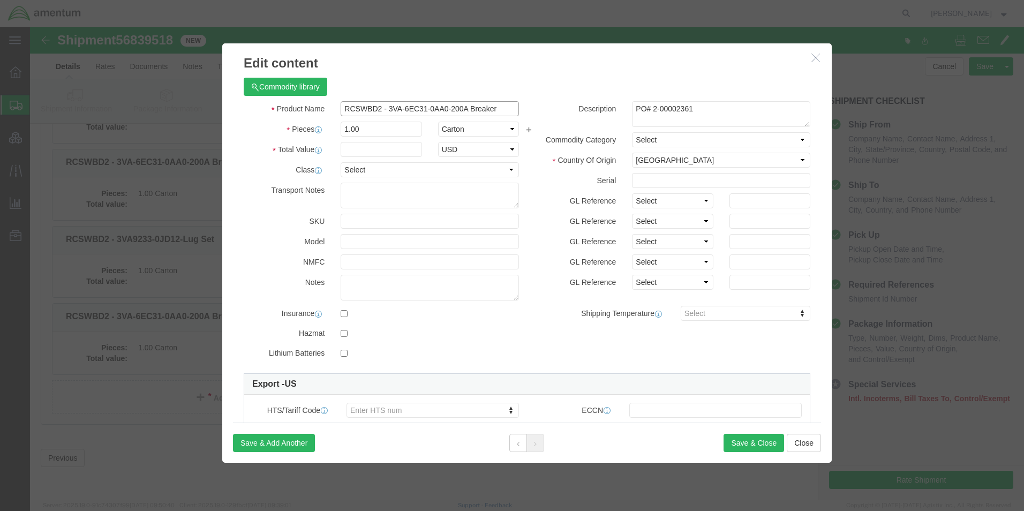
click input "RCSWBD2 - 3VA-6EC31-0AA0-200A Breaker"
type input "RCSWBD3 - 3VA-6EC31-0AA0-200A Breaker"
drag, startPoint x: 345, startPoint y: 109, endPoint x: 272, endPoint y: 97, distance: 73.8
click div "Pieces 1.00 Select Bag Barrels 100Board Feet Bottle Box Blister Pack Carats Can…"
type input "2"
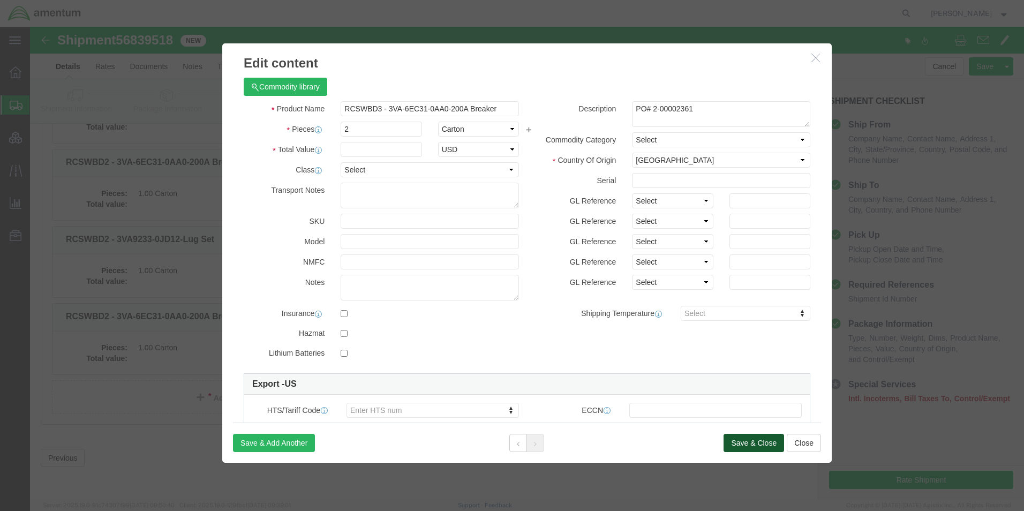
click button "Save & Close"
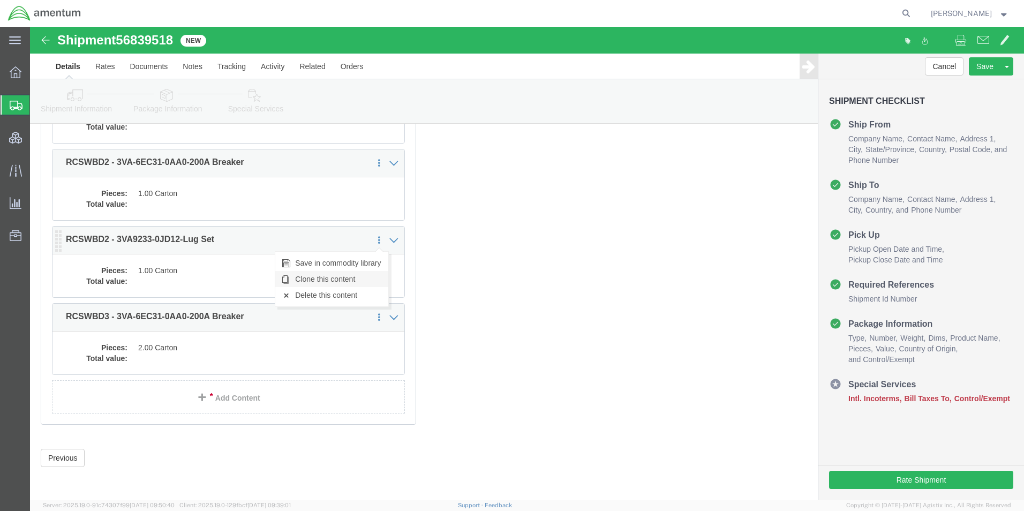
click link "Clone this content"
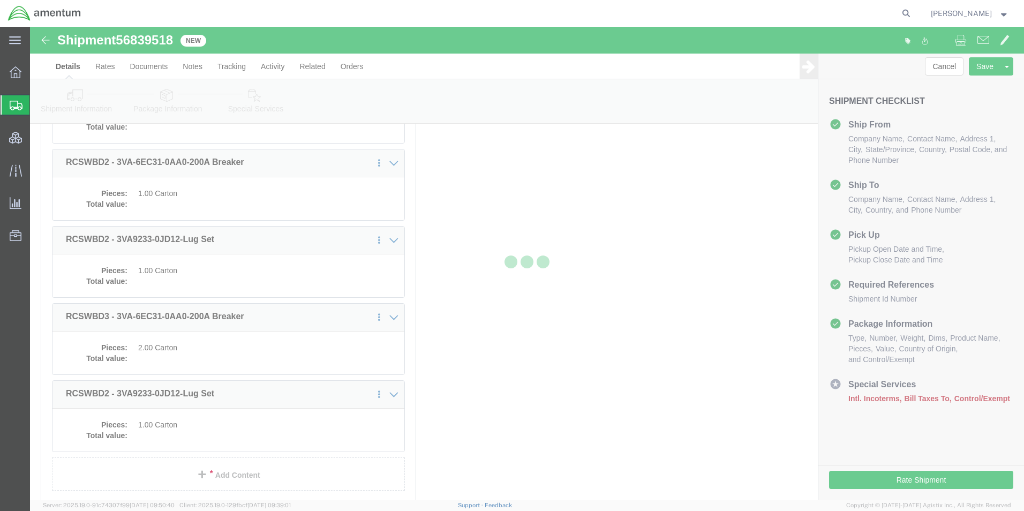
select select "PSNS"
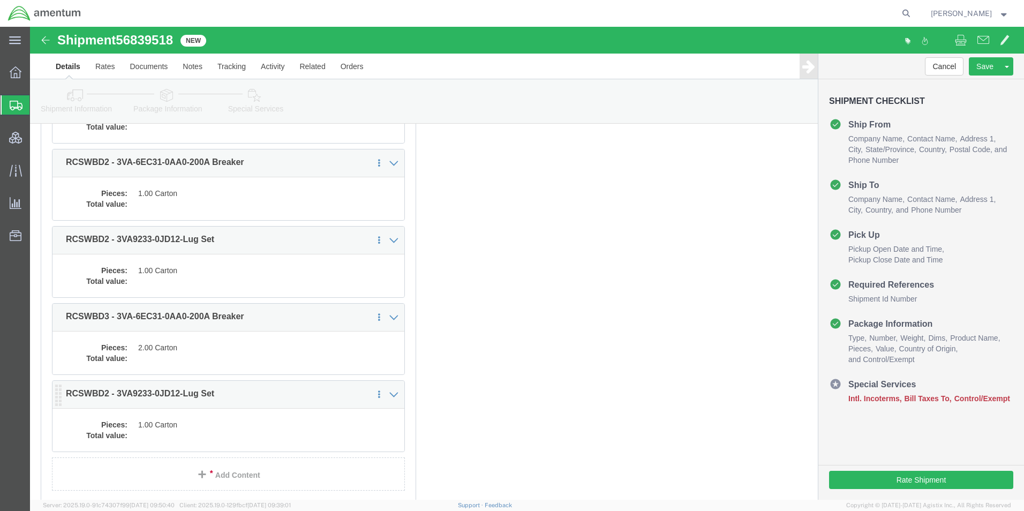
click dd "1.00 Carton"
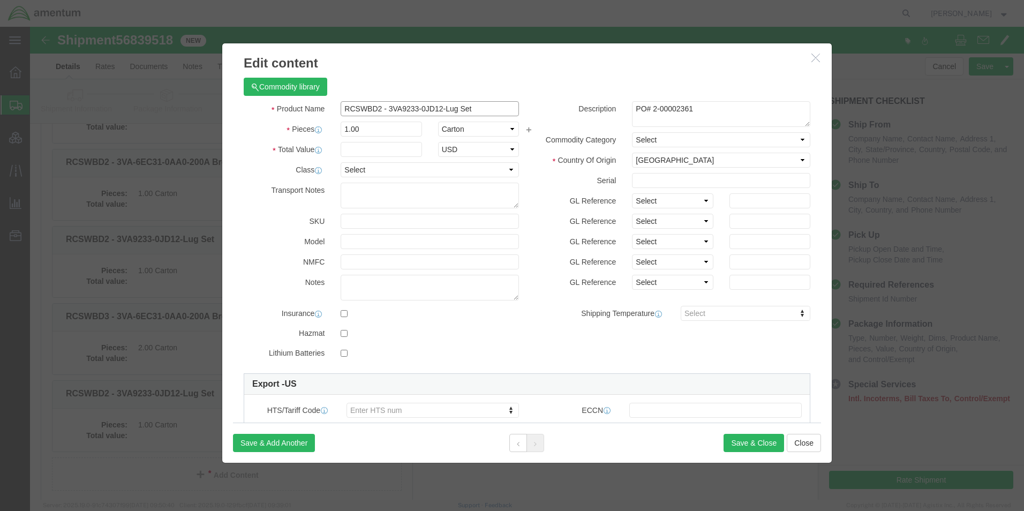
click input "RCSWBD2 - 3VA9233-0JD12-Lug Set"
type input "RCSWBD3 - 3VA9233-0JD12-Lug Set"
drag, startPoint x: 330, startPoint y: 104, endPoint x: 273, endPoint y: 98, distance: 57.0
click div "Pieces 1.00 Select Bag Barrels 100Board Feet Bottle Box Blister Pack Carats Can…"
type input "2"
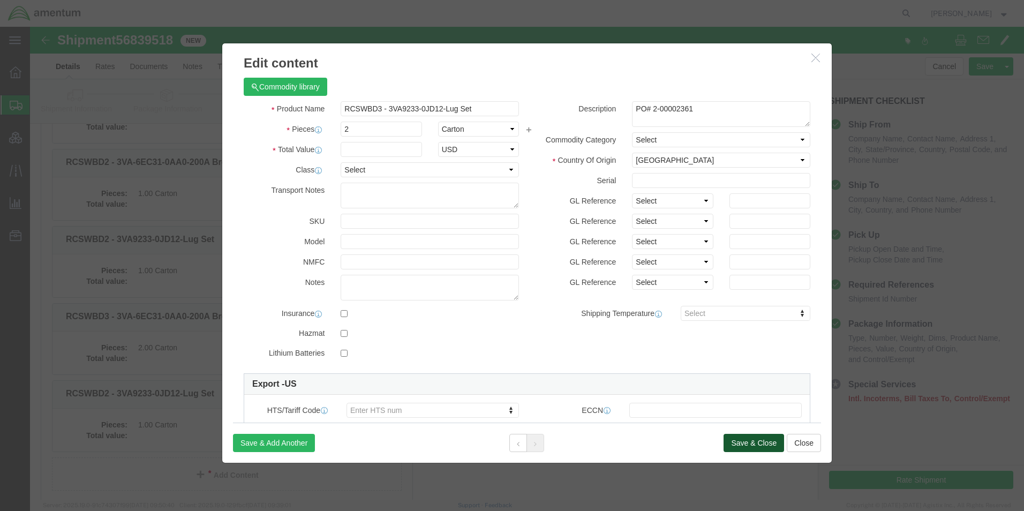
click button "Save & Close"
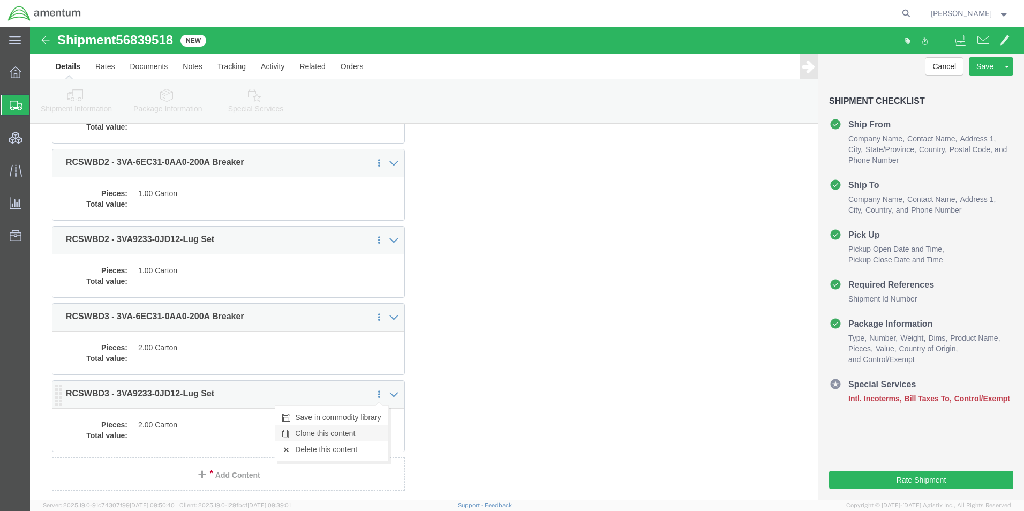
click link "Clone this content"
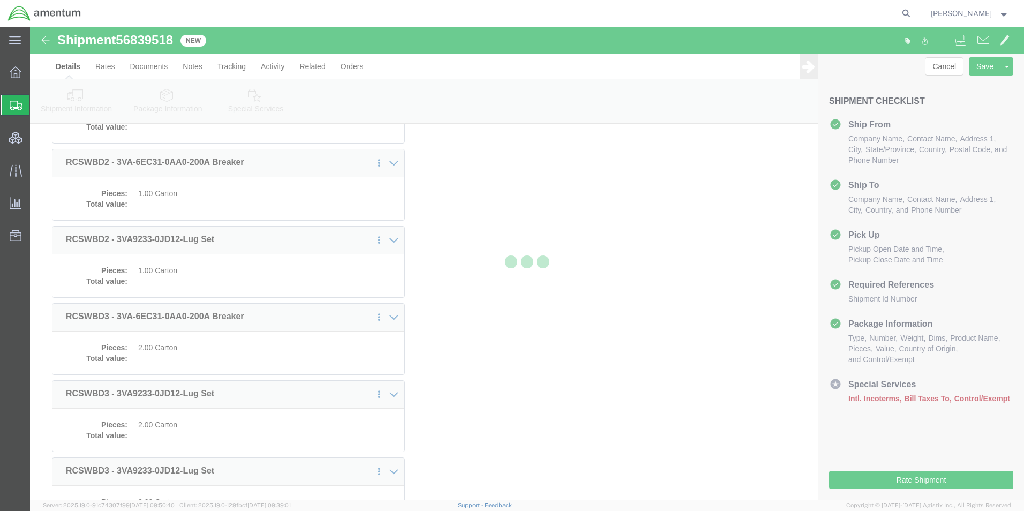
select select "PSNS"
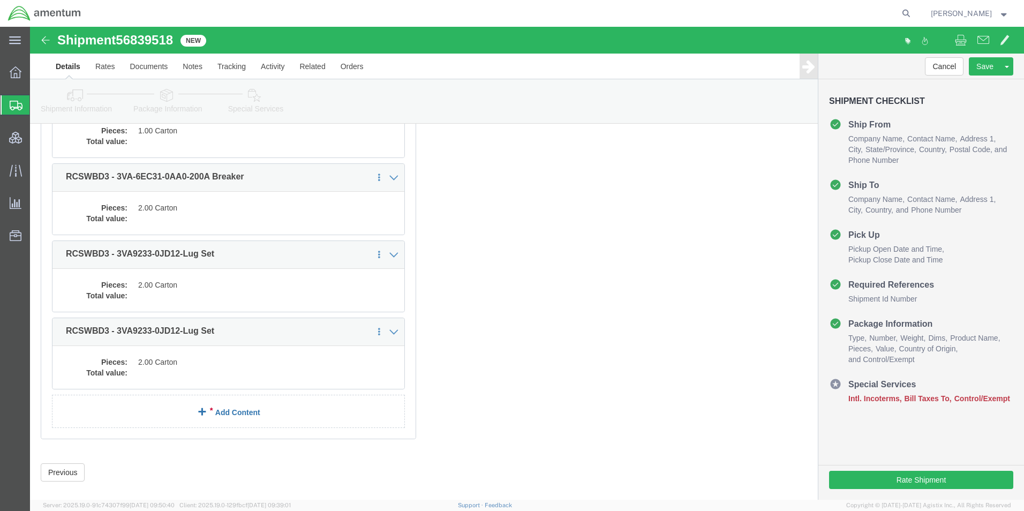
scroll to position [547, 0]
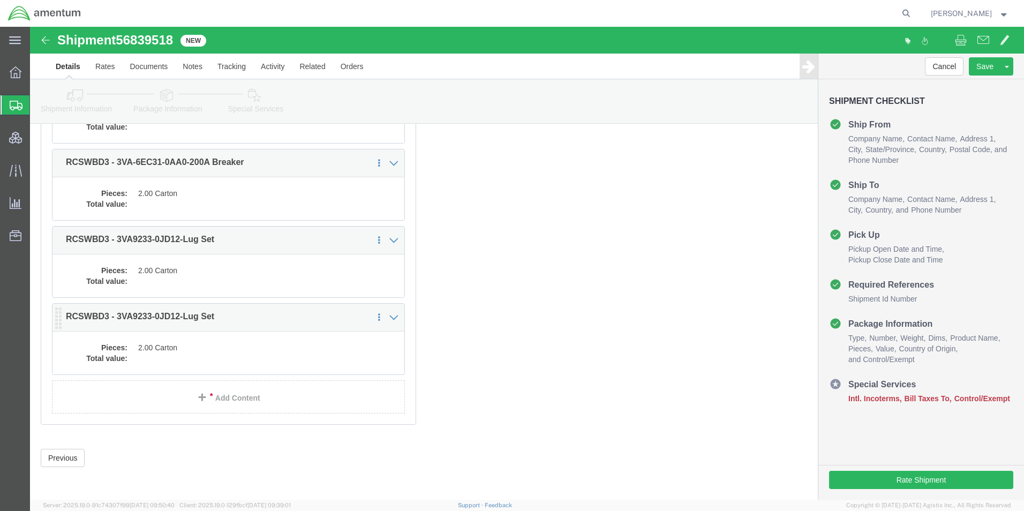
click dd
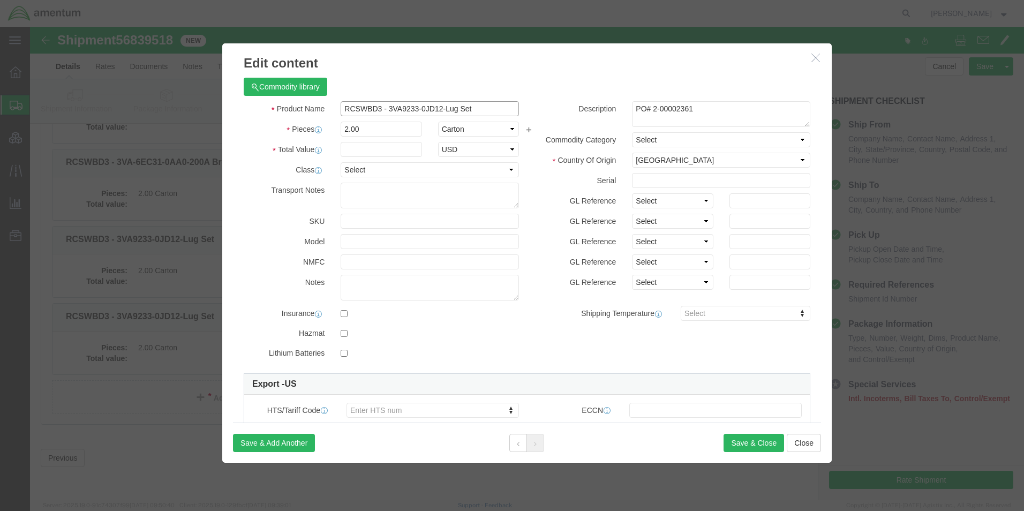
drag, startPoint x: 453, startPoint y: 83, endPoint x: 355, endPoint y: 77, distance: 97.6
click input "RCSWBD3 - 3VA9233-0JD12-Lug Set"
type input "RCSWBD3 - S3VA52TD - Strap Kit"
click button "Save & Close"
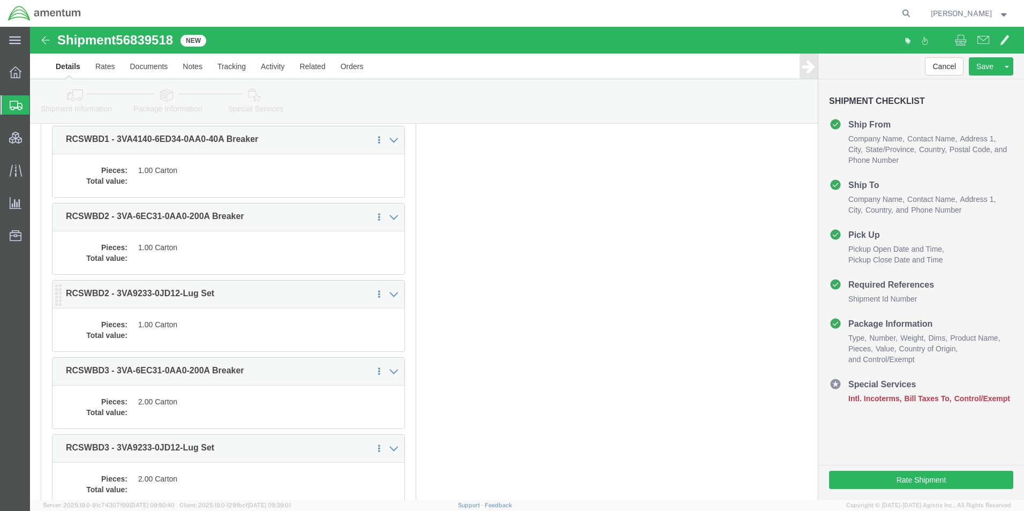
scroll to position [279, 0]
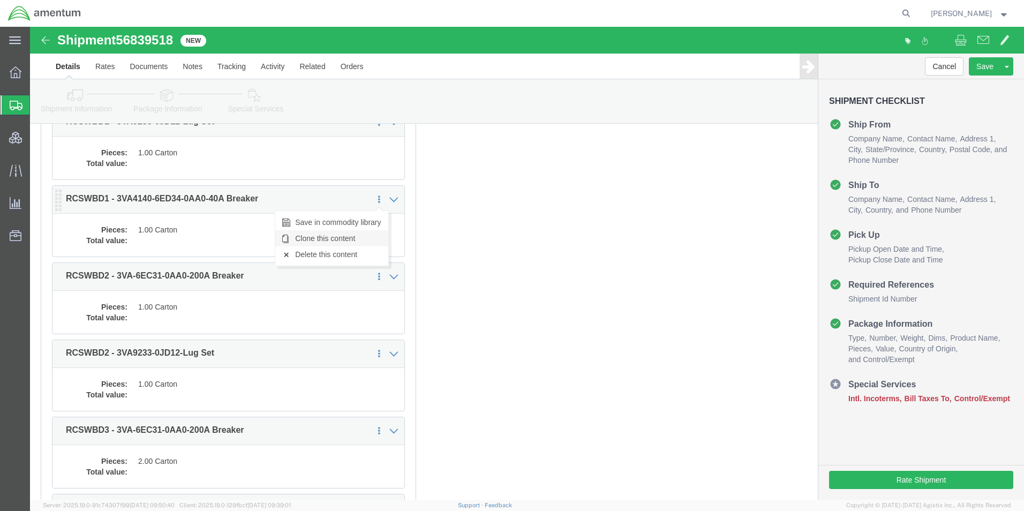
click link "Clone this content"
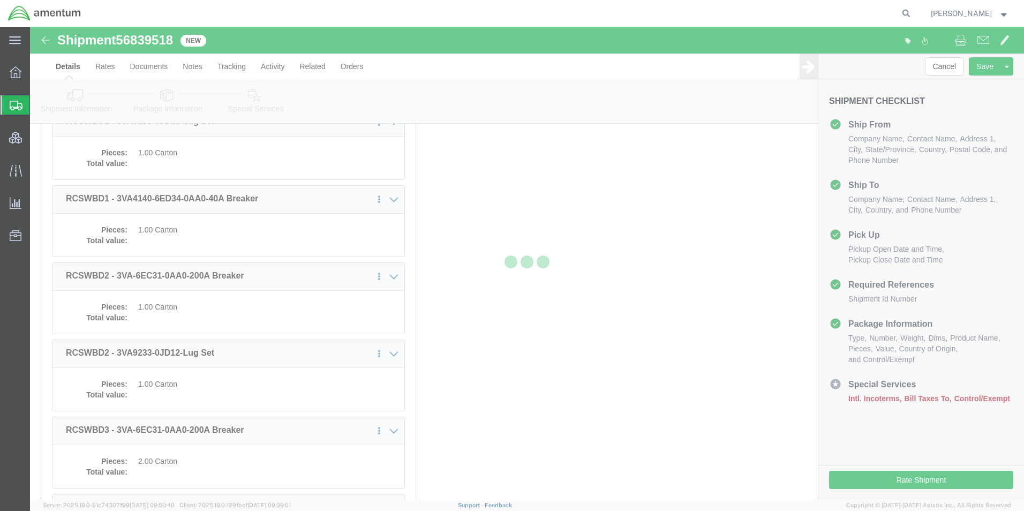
select select "PSNS"
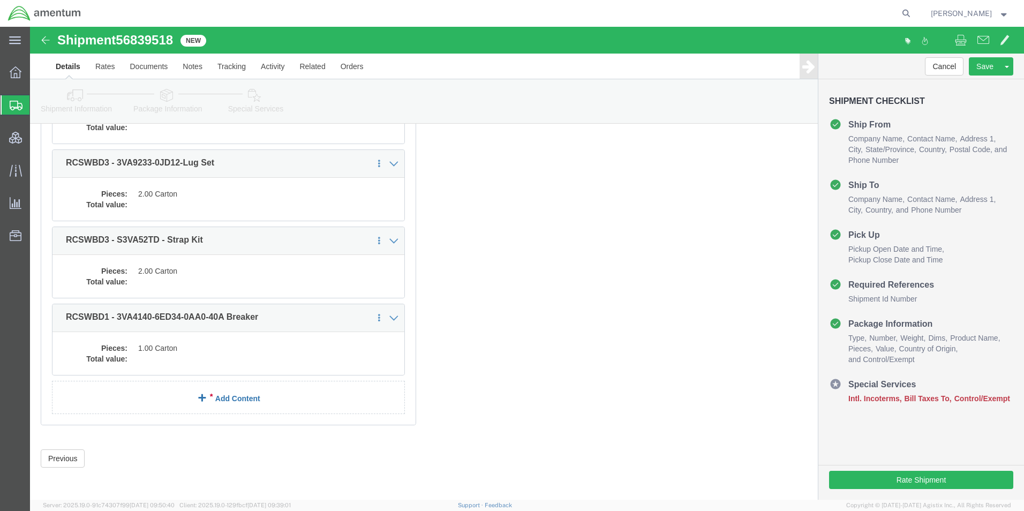
scroll to position [624, 0]
click dd
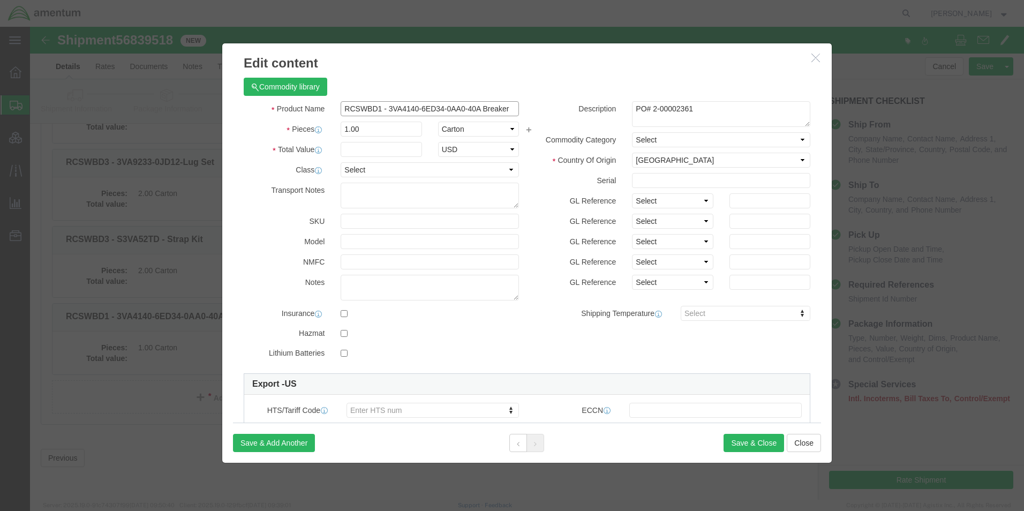
click input "RCSWBD1 - 3VA4140-6ED34-0AA0-40A Breaker"
type input "RCSWBD6 - 3VA4140-6ED34-0AA0- 50A Breaker"
click button "Save & Close"
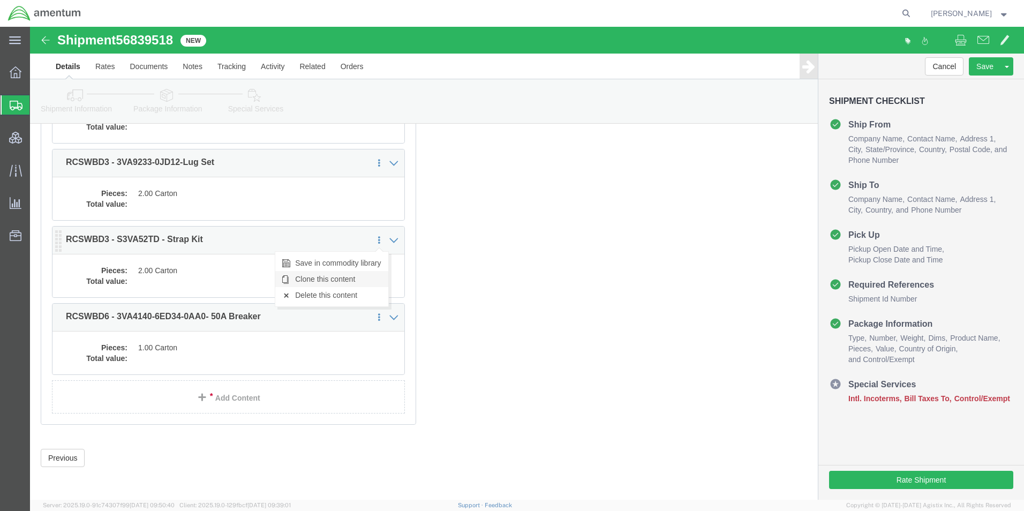
click link "Clone this content"
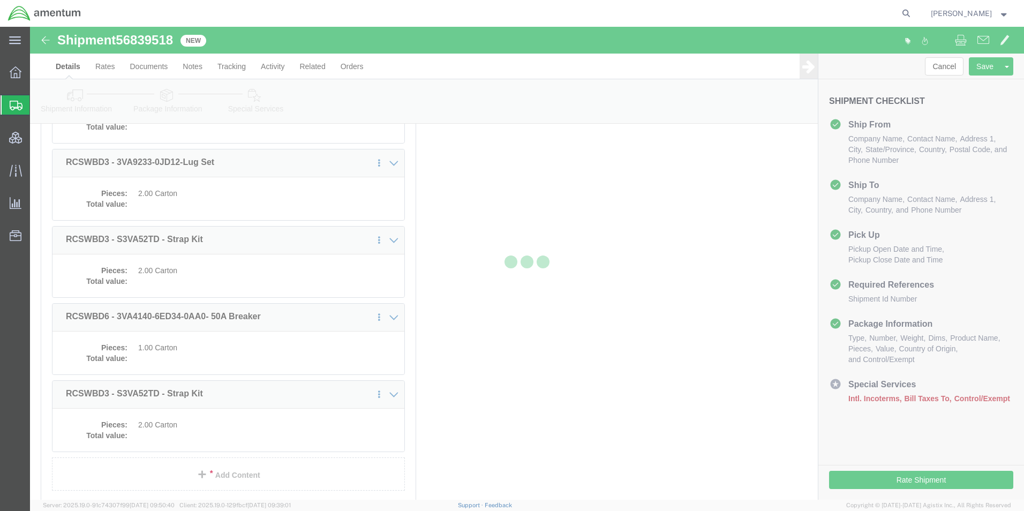
select select "PSNS"
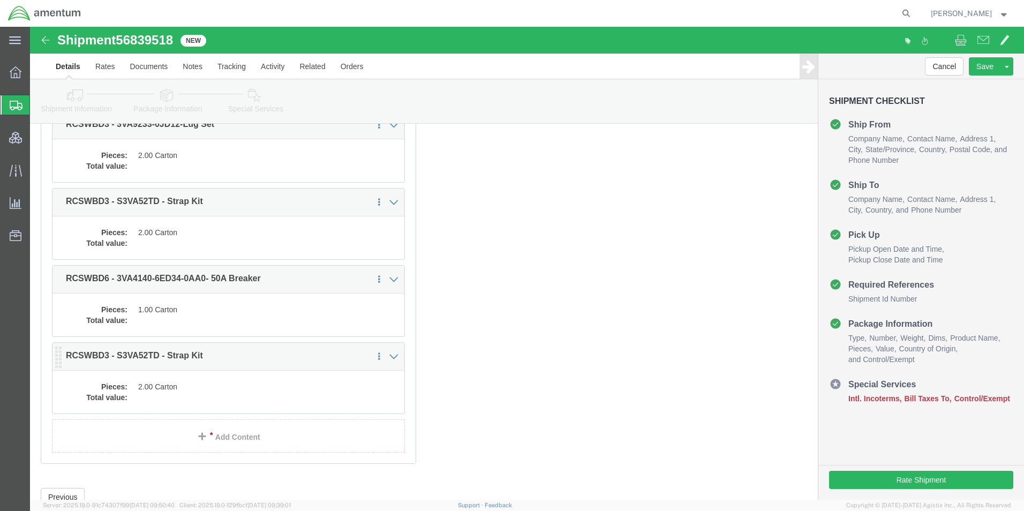
scroll to position [701, 0]
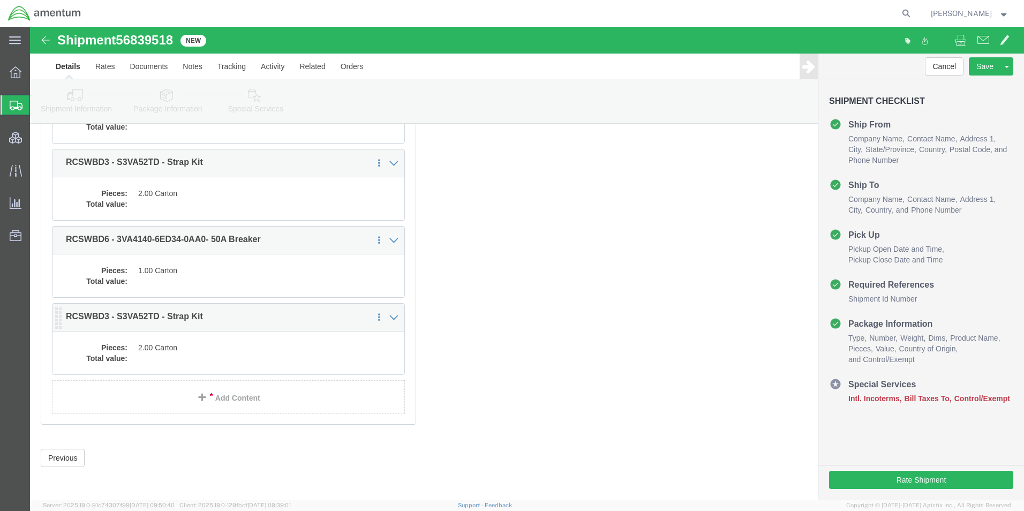
click dd
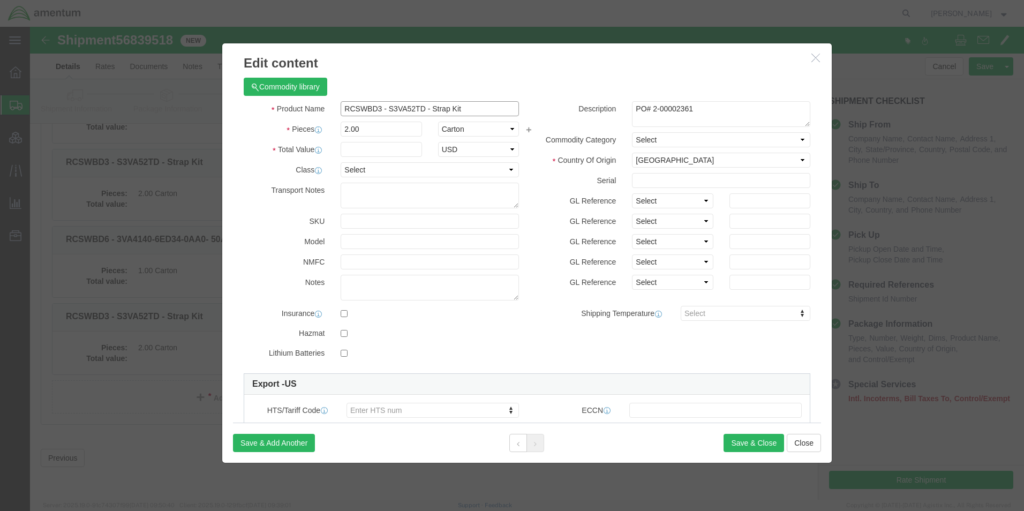
click input "RCSWBD3 - S3VA52TD - Strap Kit"
type input "RCSWBD6 - S3VA41TD - Strap Kit"
drag, startPoint x: 281, startPoint y: 101, endPoint x: 261, endPoint y: 100, distance: 19.3
click div "Pieces 2.00 Select Bag Barrels 100Board Feet Bottle Box Blister Pack Carats Can…"
type input "1"
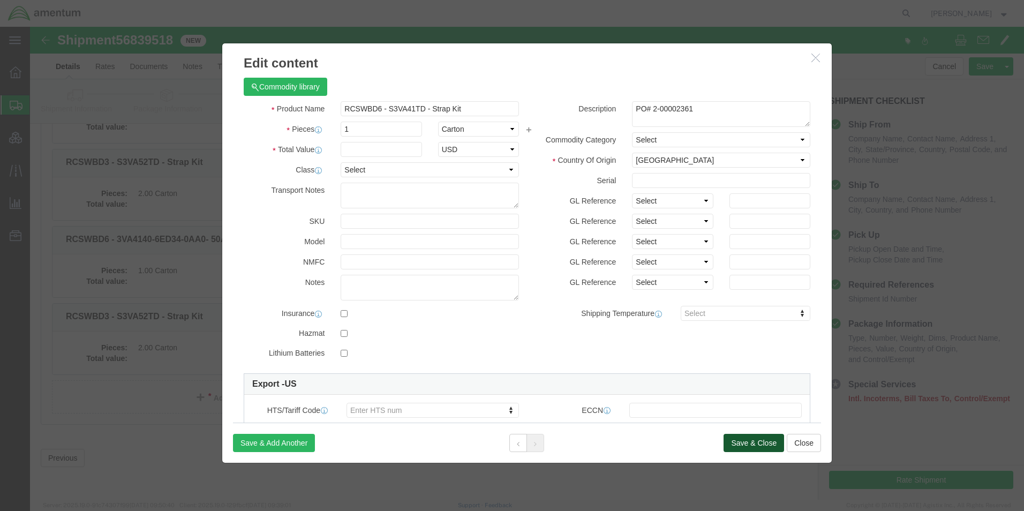
click button "Save & Close"
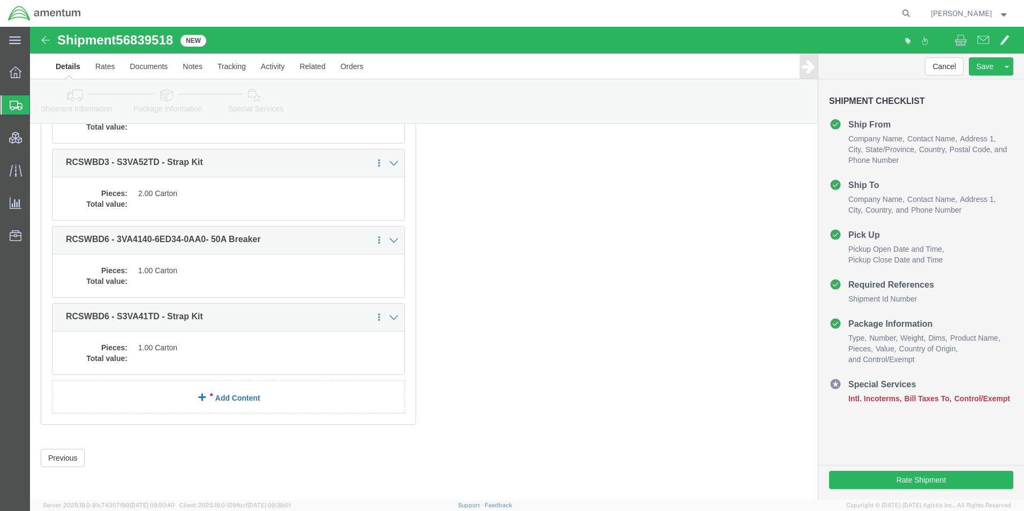
click link "Add Content"
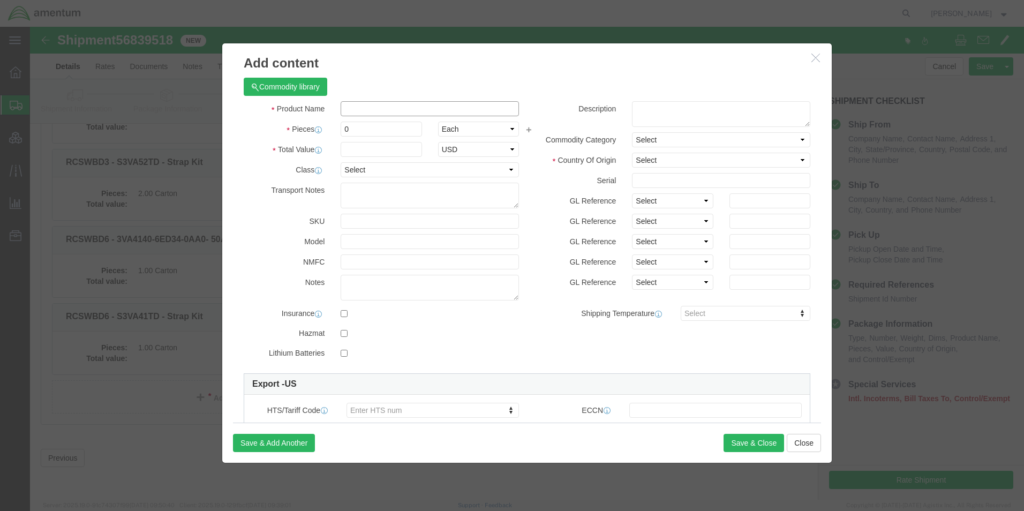
click input "text"
type input "[PERSON_NAME] Machinery - Spare Bolts, 3 Sizes"
type input "1"
type input "3"
select select "BAG"
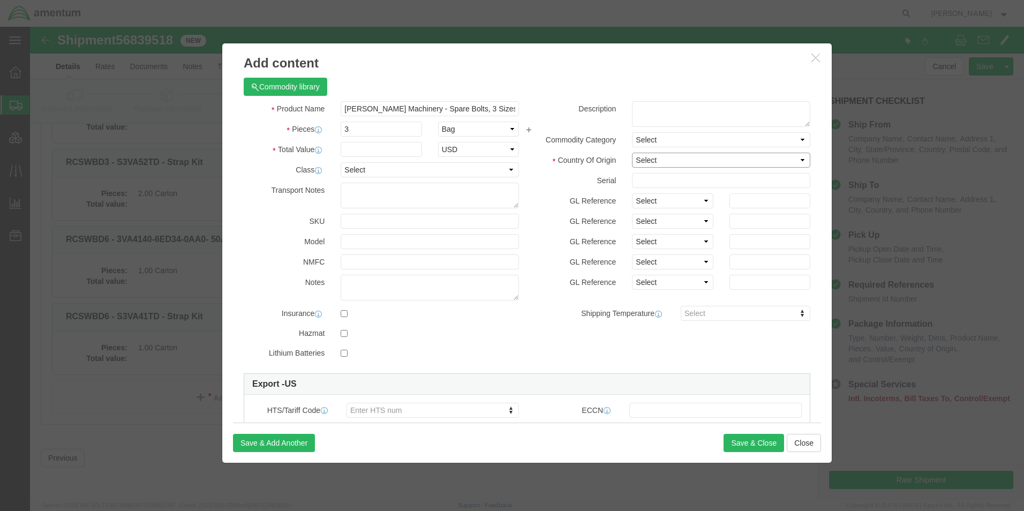
click select "Select [GEOGRAPHIC_DATA] [GEOGRAPHIC_DATA] [GEOGRAPHIC_DATA] [GEOGRAPHIC_DATA] …"
select select "US"
click select "Select [GEOGRAPHIC_DATA] [GEOGRAPHIC_DATA] [GEOGRAPHIC_DATA] [GEOGRAPHIC_DATA] …"
click button "Save & Close"
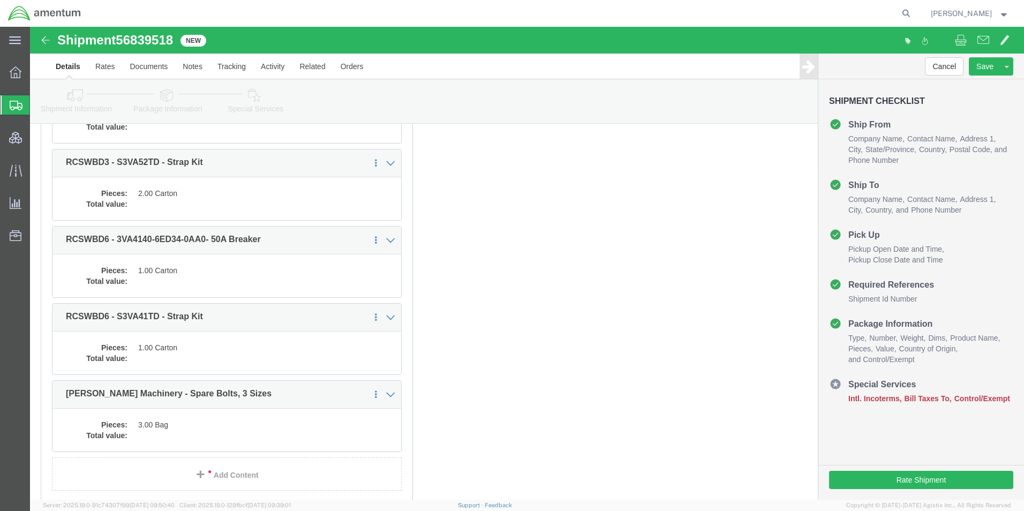
scroll to position [717, 0]
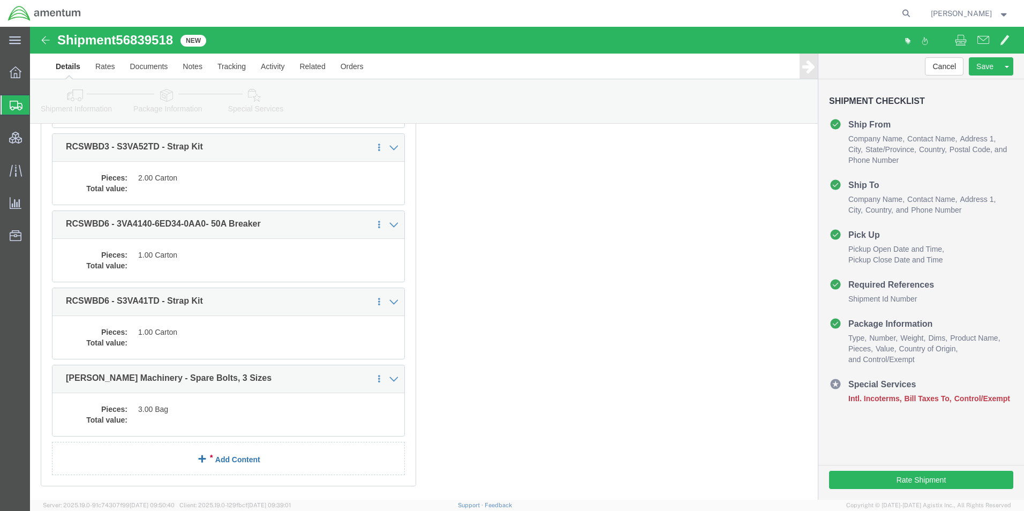
click link "Add Content"
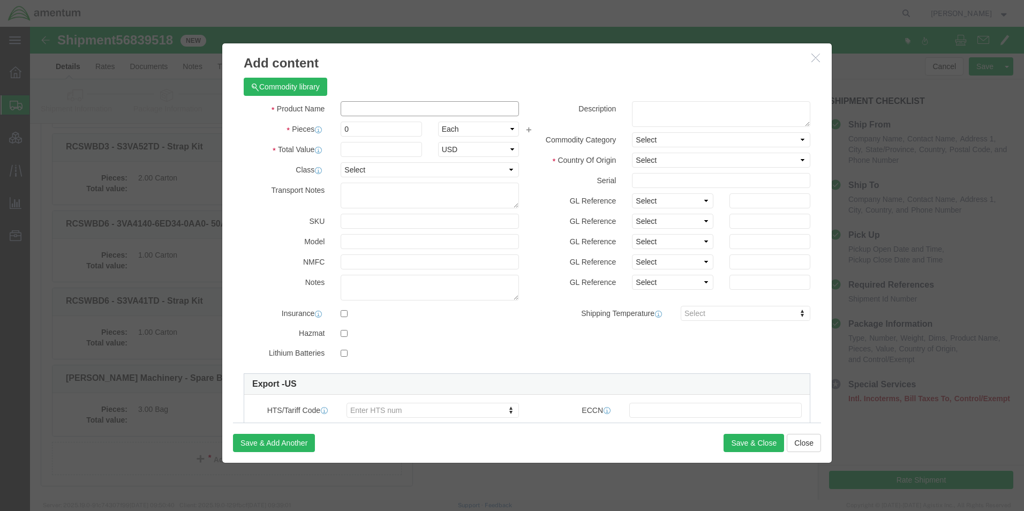
click input "text"
type input "[PERSON_NAME] Machinery - Copper contact plates, pre-drilled"
type input "1"
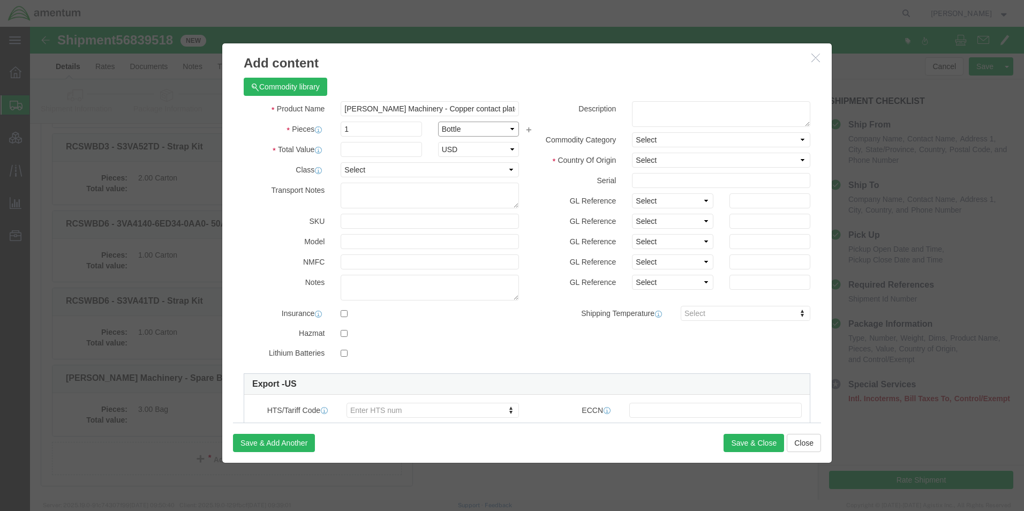
select select "BOX"
drag, startPoint x: 616, startPoint y: 140, endPoint x: 624, endPoint y: 132, distance: 11.0
click select "Select [GEOGRAPHIC_DATA] [GEOGRAPHIC_DATA] [GEOGRAPHIC_DATA] [GEOGRAPHIC_DATA] …"
select select "US"
click select "Select [GEOGRAPHIC_DATA] [GEOGRAPHIC_DATA] [GEOGRAPHIC_DATA] [GEOGRAPHIC_DATA] …"
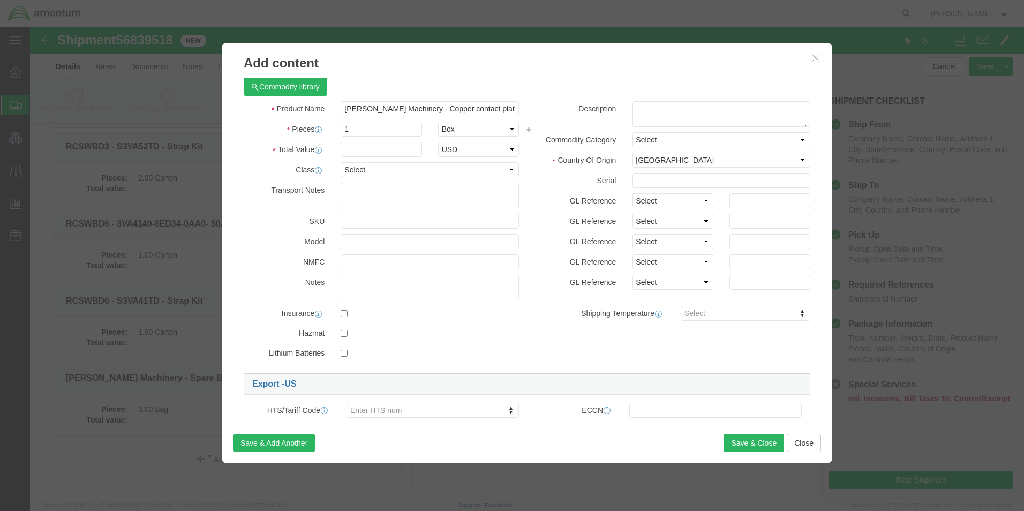
click link "Export - US"
click button "Save & Close"
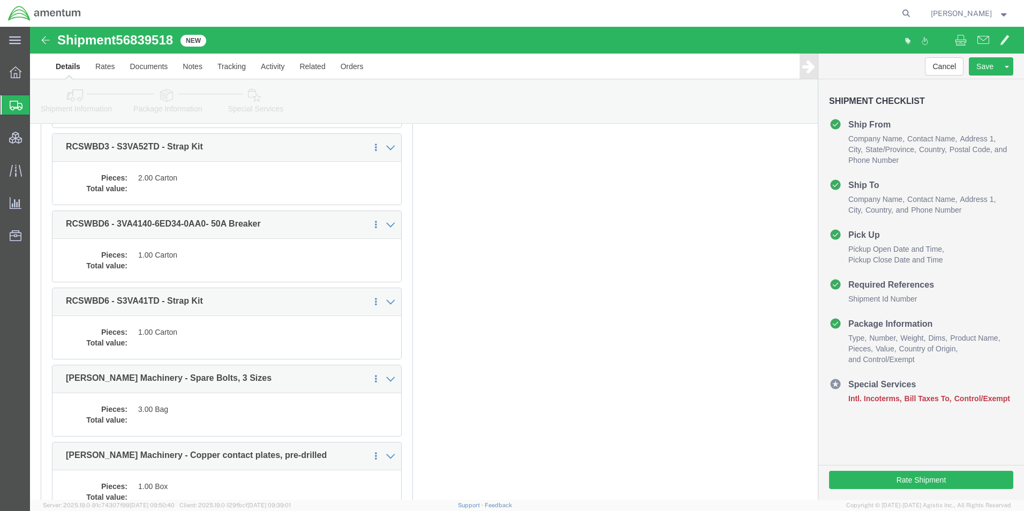
scroll to position [794, 0]
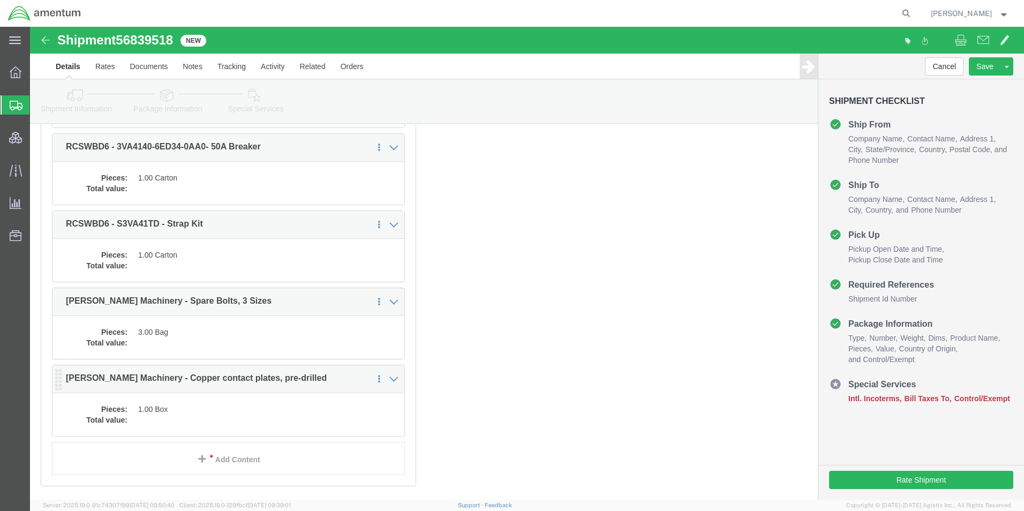
click dd "1.00 Box"
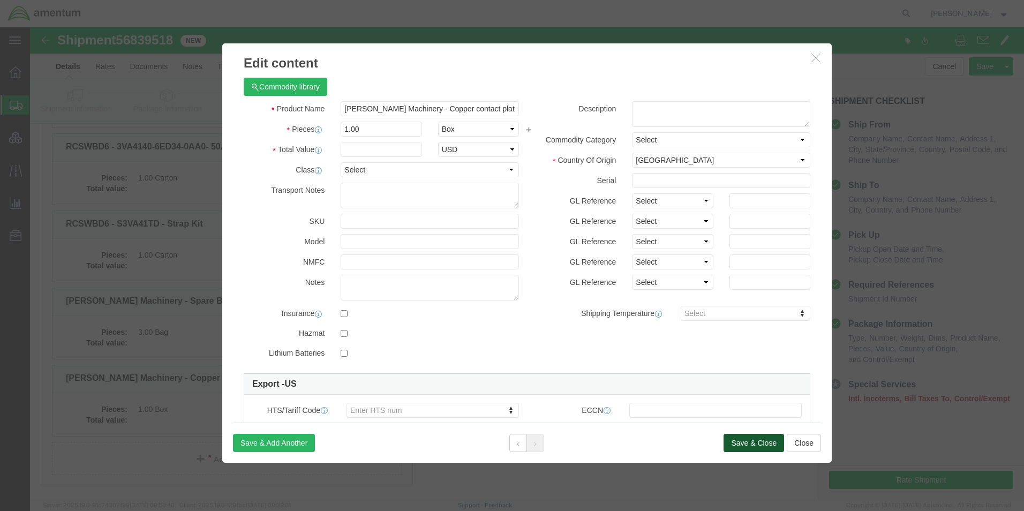
click button "Save & Close"
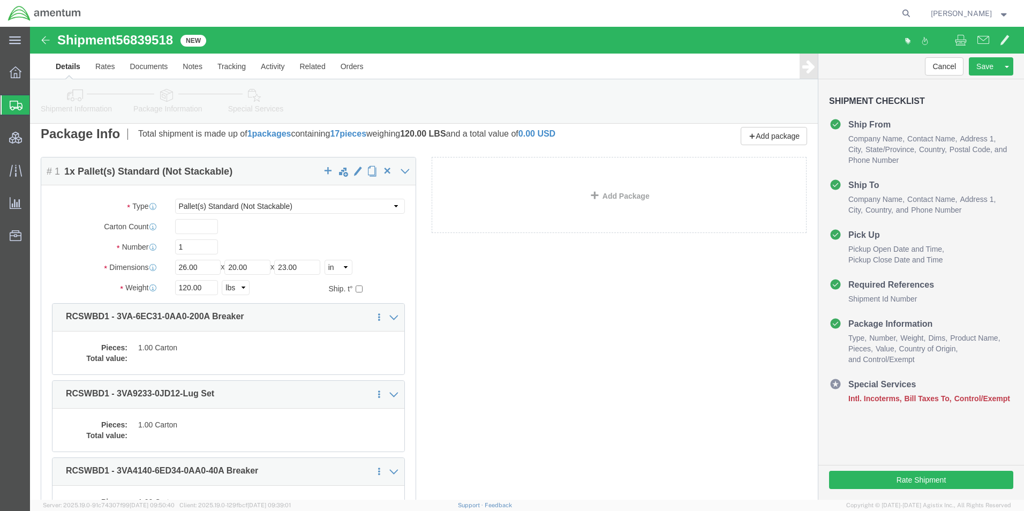
scroll to position [0, 0]
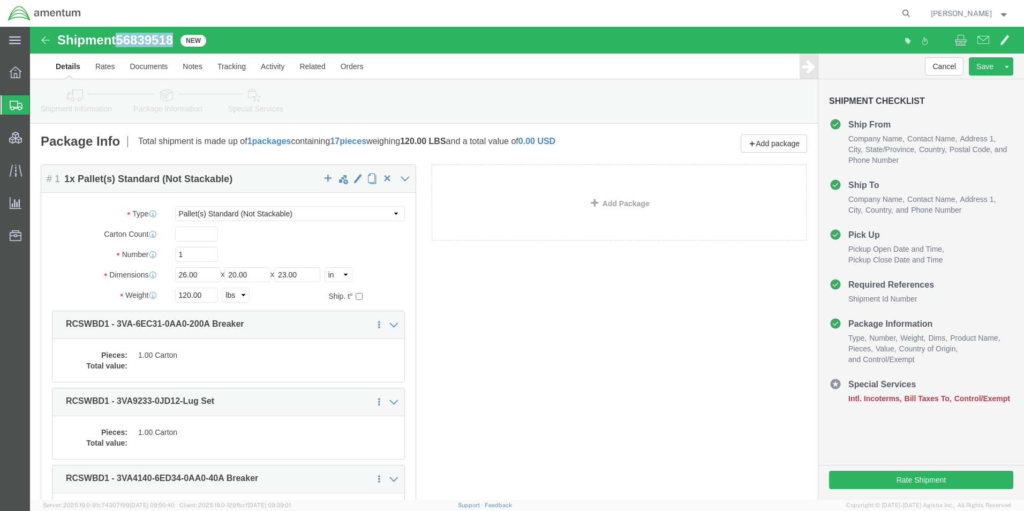
drag, startPoint x: 148, startPoint y: 14, endPoint x: 90, endPoint y: 9, distance: 57.6
click div "Shipment 56839518 New"
copy span "56839518"
click div "Package Content # 1 1 x Pallet(s) Standard (Not Stackable) Package Type Select …"
click icon
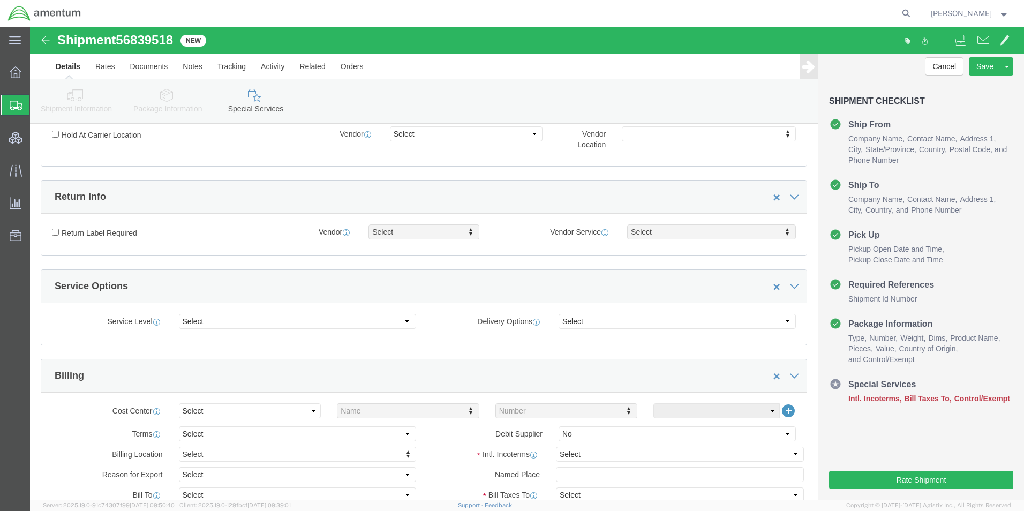
scroll to position [268, 0]
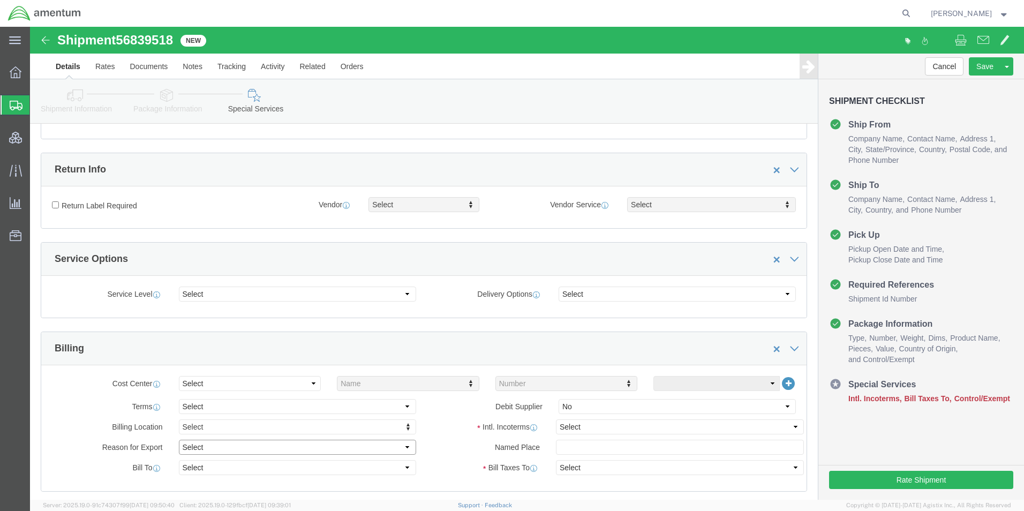
click select "Select Gift Personal Effects Repair/Warranty Return Sample Sold Temporary/Not S…"
select select "SOLD"
click select "Select Gift Personal Effects Repair/Warranty Return Sample Sold Temporary/Not S…"
click select "Select Recipient Account Sender/Shipper Third Party Account"
select select "SHIP"
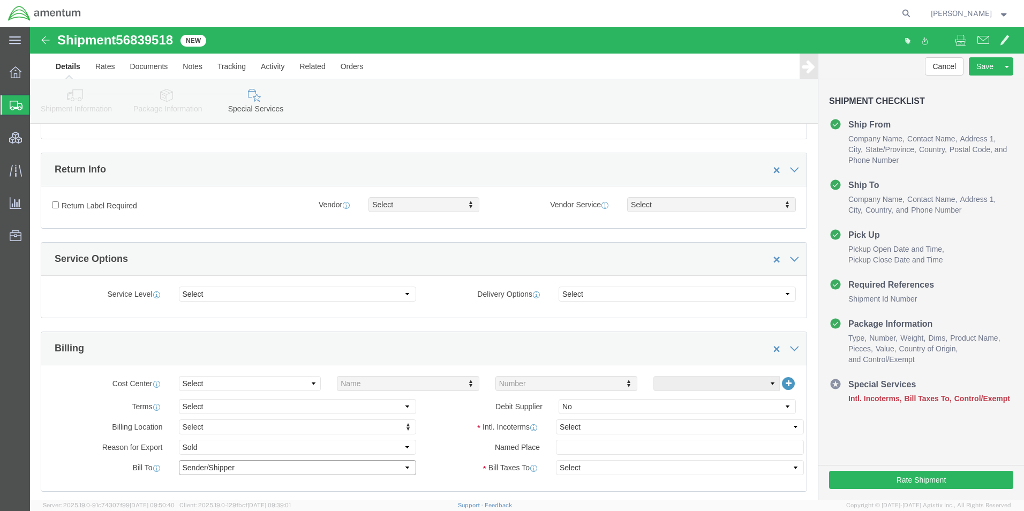
click select "Select Recipient Account Sender/Shipper Third Party Account"
click select "Select Carriage Insurance Paid Carriage Paid To Cost and Freight Cost Insurance…"
select select "DDP"
click select "Select Carriage Insurance Paid Carriage Paid To Cost and Freight Cost Insurance…"
select select "SHIP"
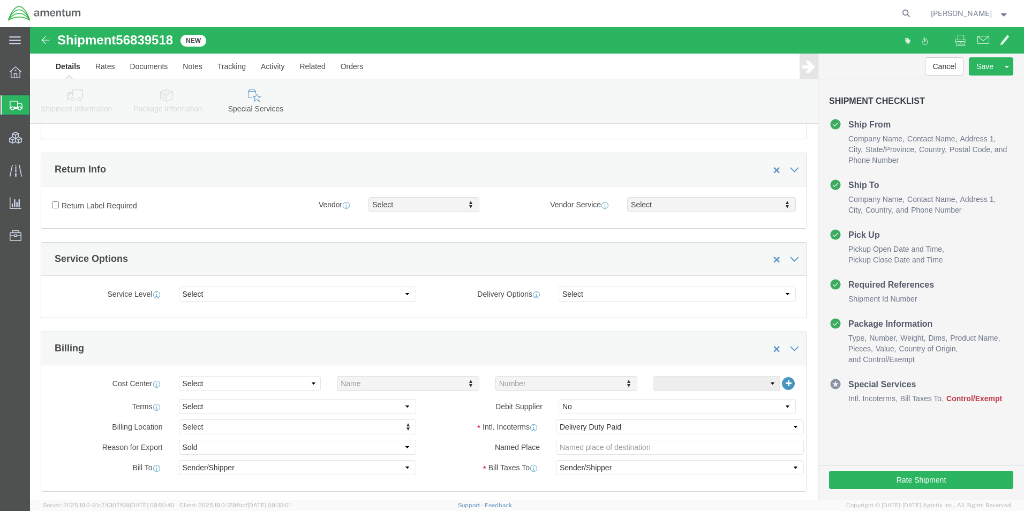
click div "Named Place"
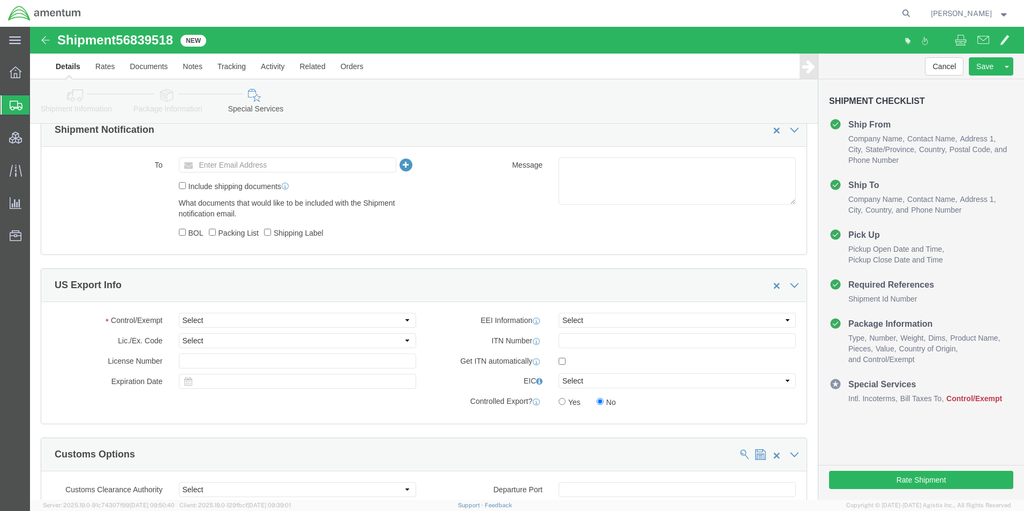
scroll to position [749, 0]
click select "Select ATF BIS DEA EPA FDA FTR ITAR OFAC Other (OPA)"
select select "BIS"
click select "Select ATF BIS DEA EPA FDA FTR ITAR OFAC Other (OPA)"
click select "Select AGR-Agricultural APP-Computers APR-Additional Permissive Exports AVS-Air…"
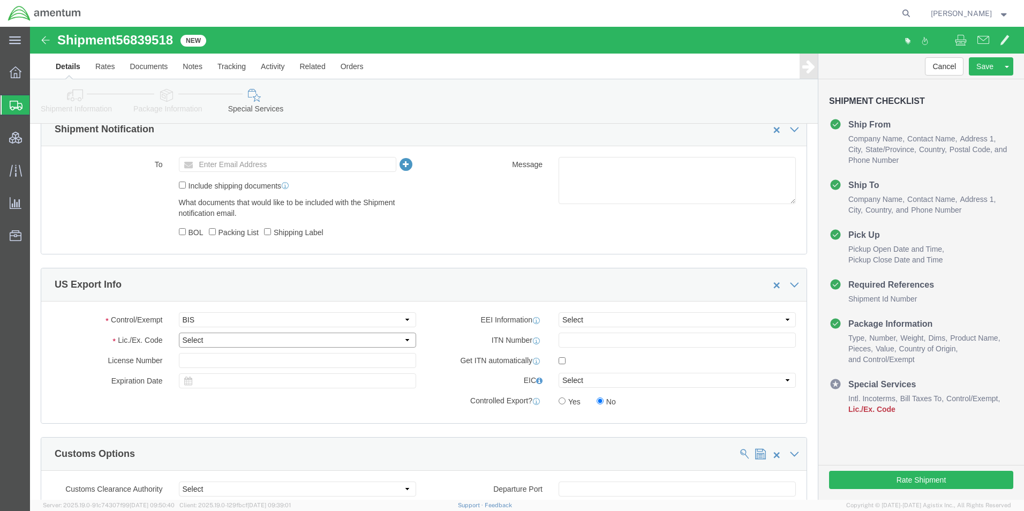
select select "NLR"
click select "Select AGR-Agricultural APP-Computers APR-Additional Permissive Exports AVS-Air…"
click select "Select AES-Direct EEI Carrier File EEI EEI Exempt"
select select "CFIL"
click select "Select AES-Direct EEI Carrier File EEI EEI Exempt"
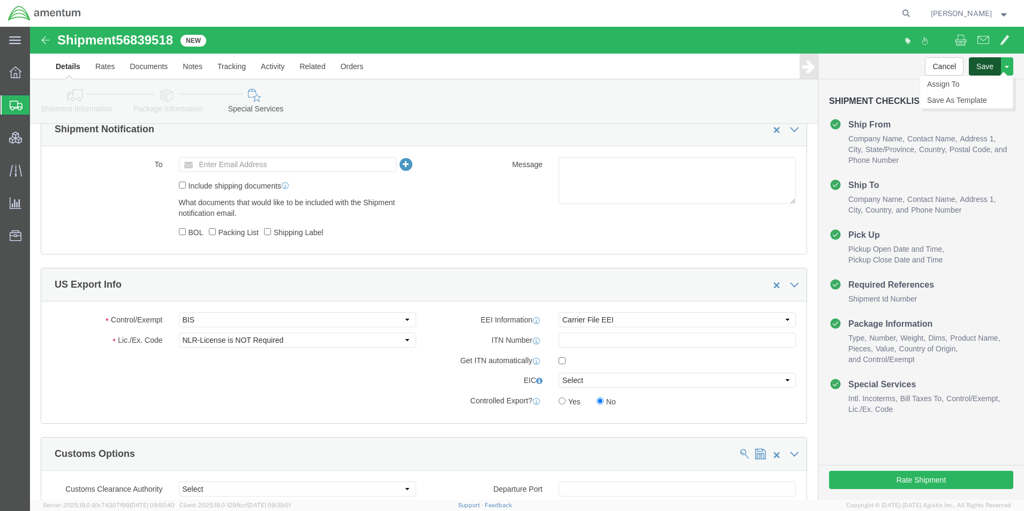
click button "Save"
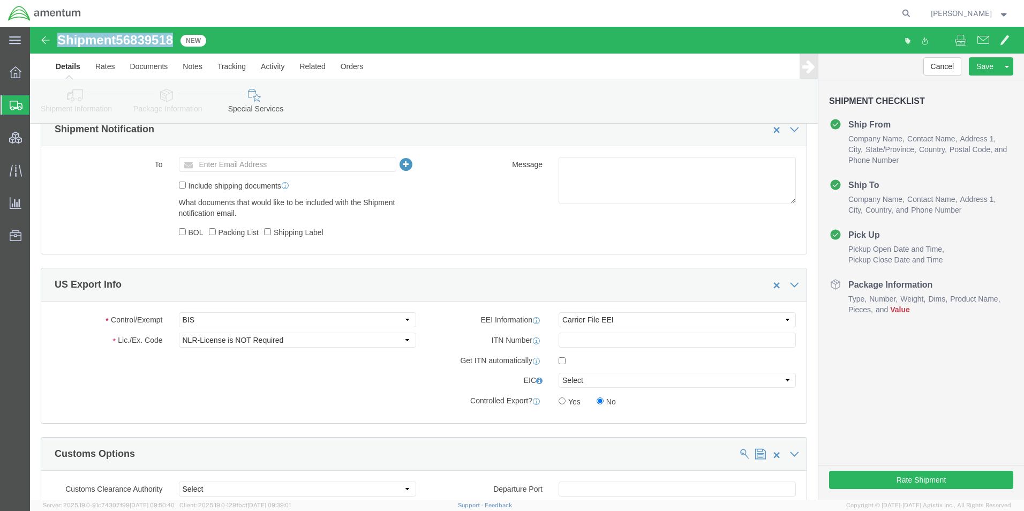
drag, startPoint x: 146, startPoint y: 11, endPoint x: 34, endPoint y: 6, distance: 112.5
click h1 "Shipment 56839518"
copy h1 "Shipment 56839518"
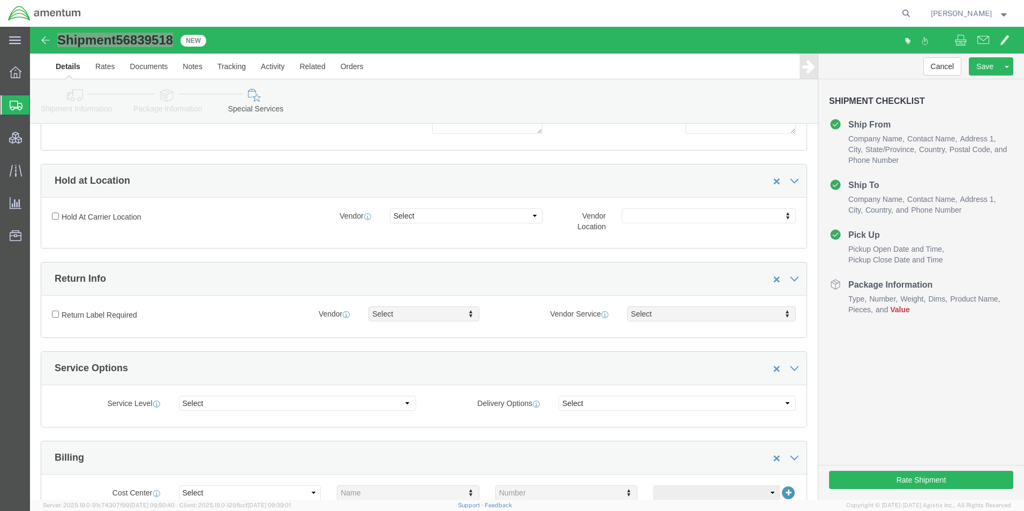
scroll to position [0, 0]
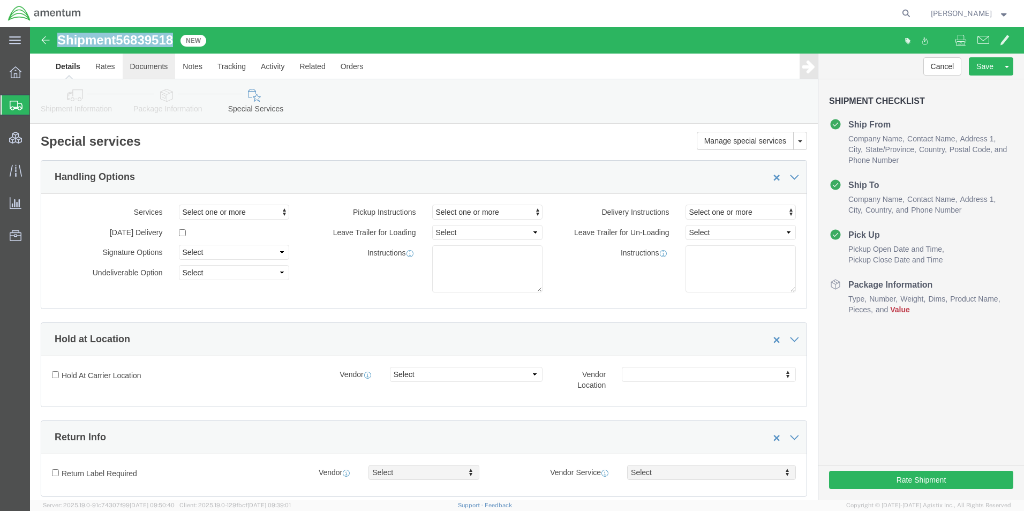
click link "Documents"
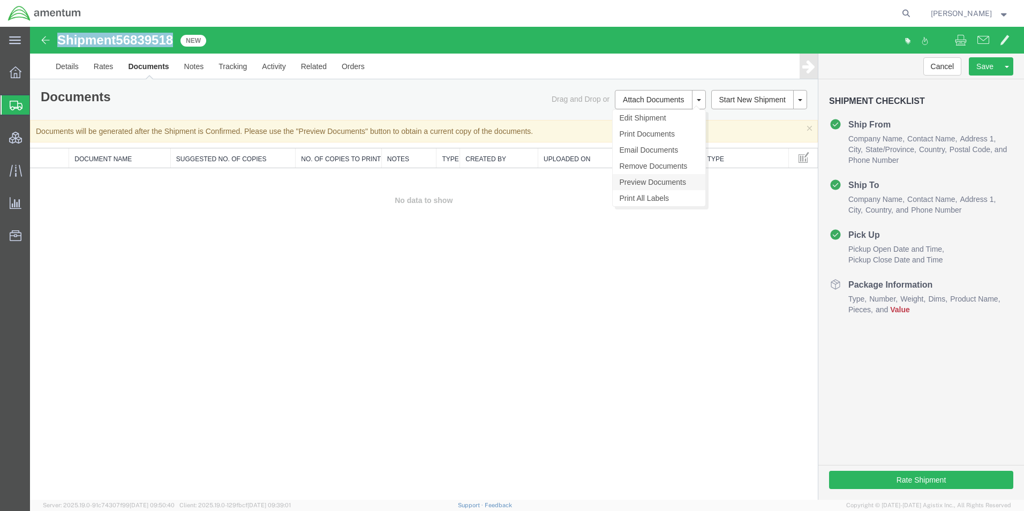
click at [658, 179] on link "Preview Documents" at bounding box center [658, 182] width 93 height 16
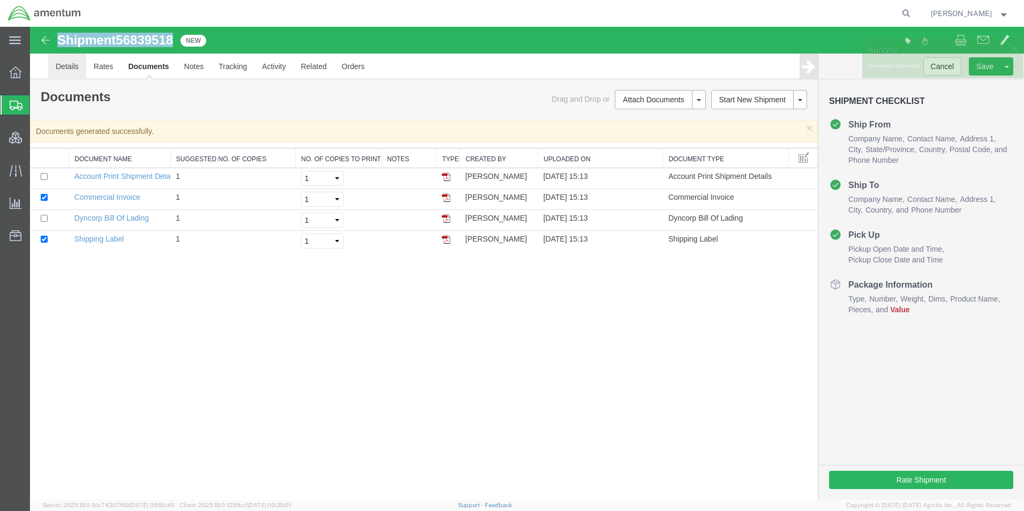
click at [69, 66] on link "Details" at bounding box center [67, 67] width 38 height 26
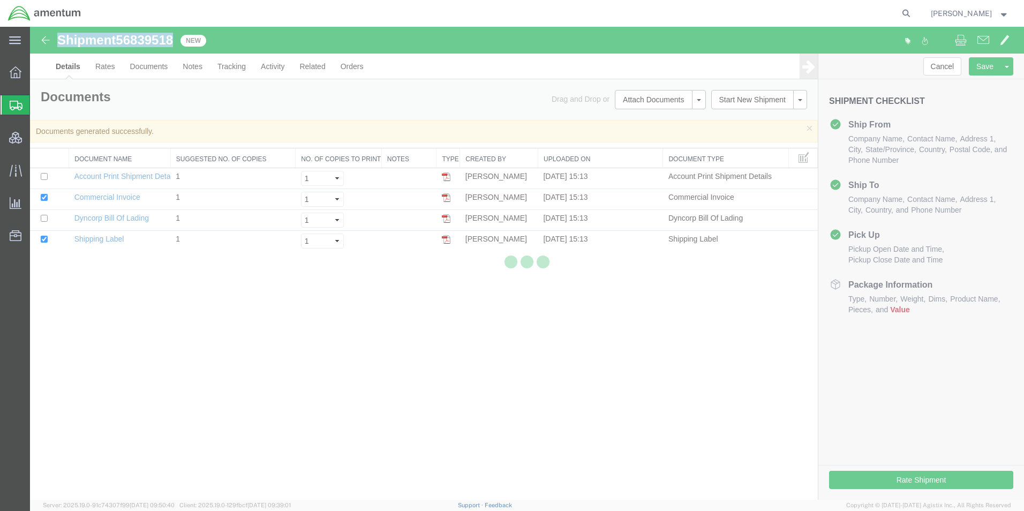
select select "42668"
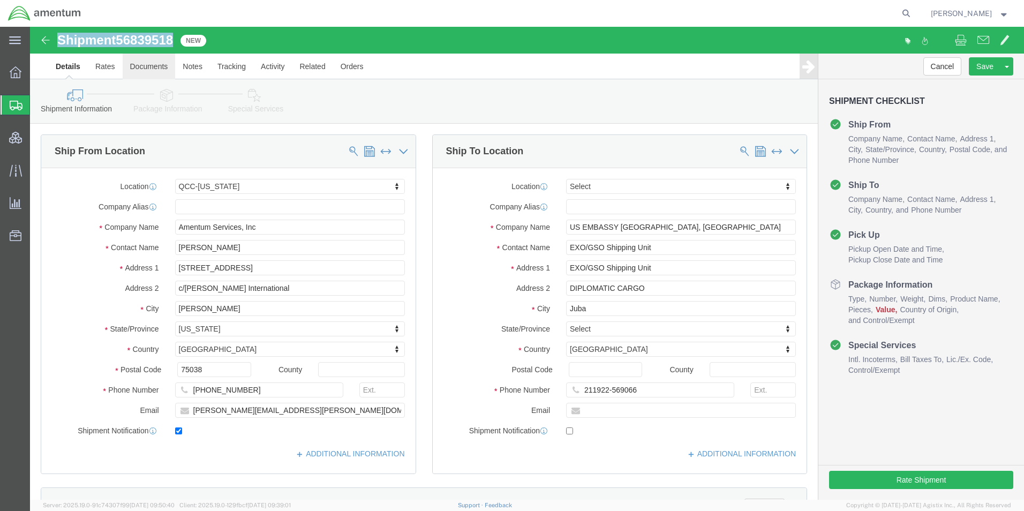
click link "Documents"
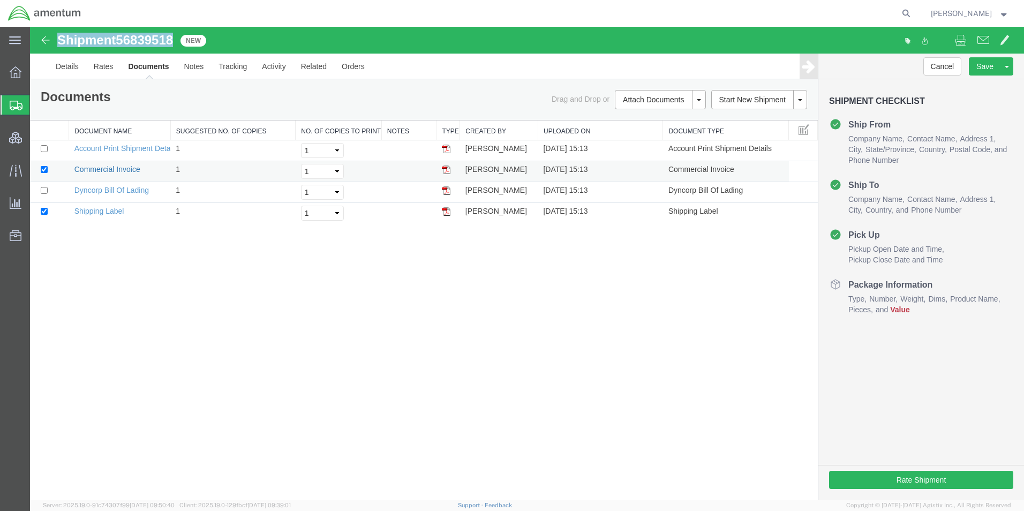
click at [98, 172] on link "Commercial Invoice" at bounding box center [107, 169] width 66 height 9
click at [65, 69] on link "Details" at bounding box center [67, 67] width 38 height 26
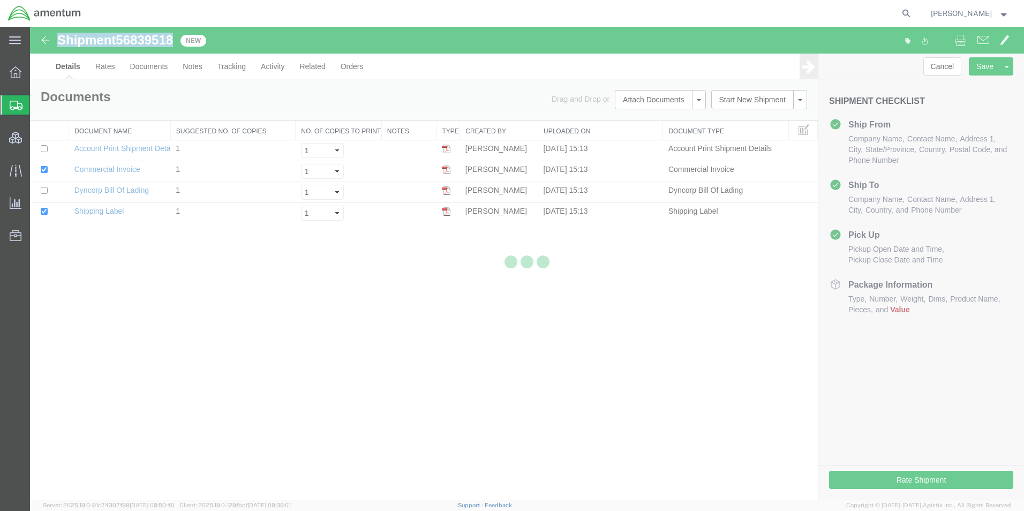
select select "42668"
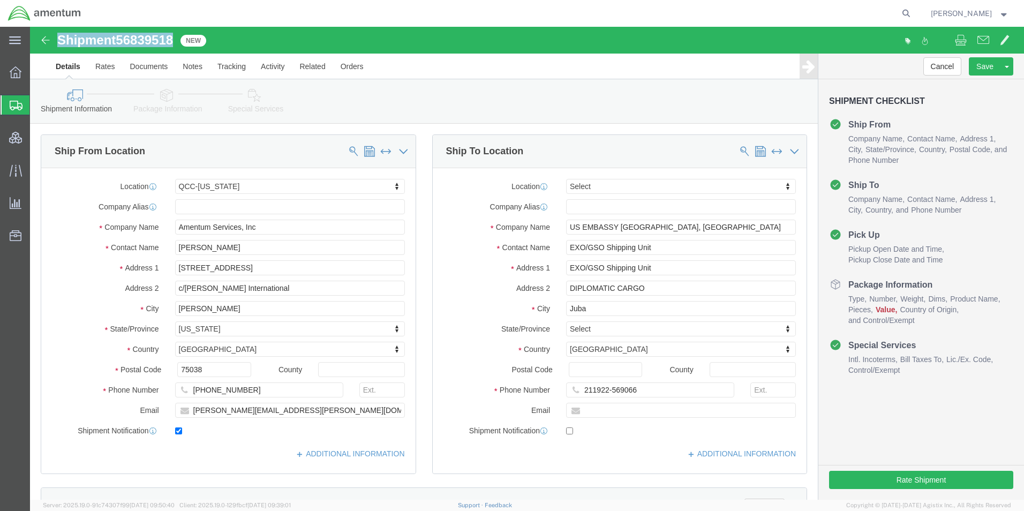
click icon
